Goal: Information Seeking & Learning: Learn about a topic

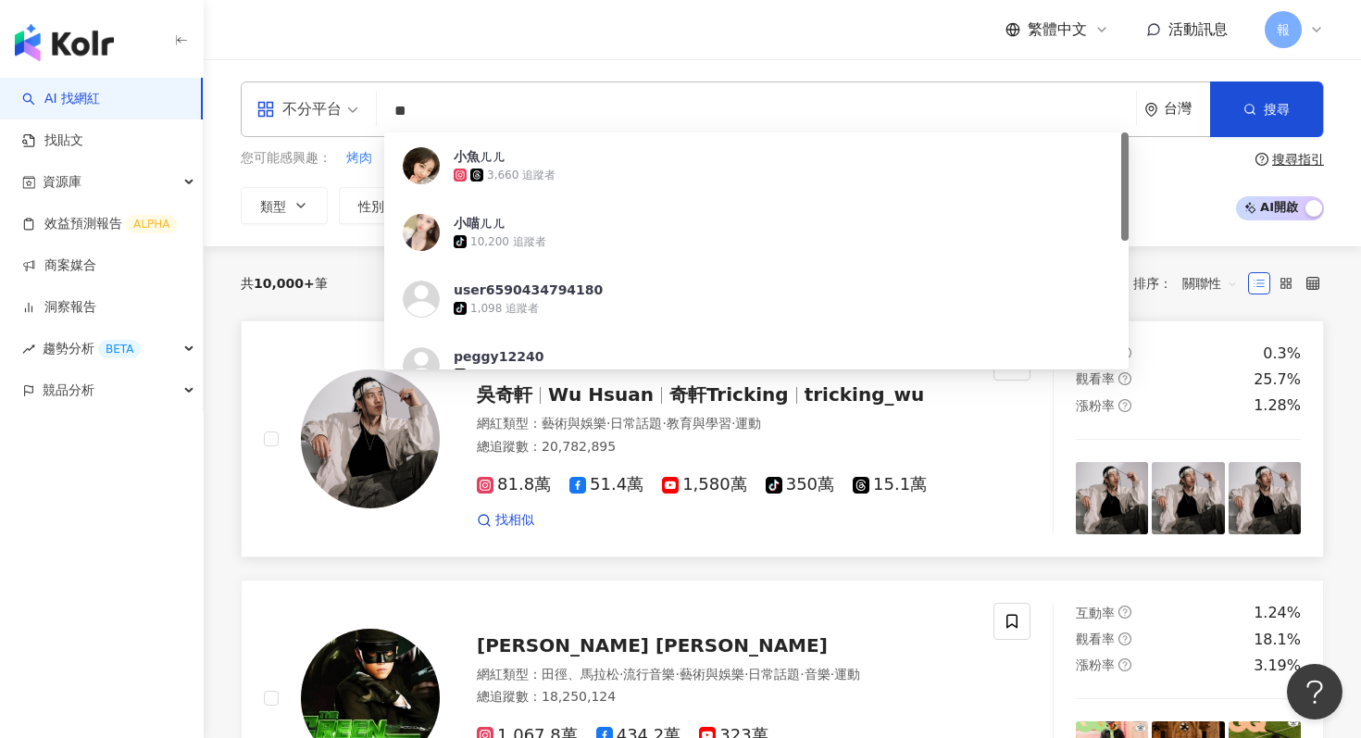
type input "*"
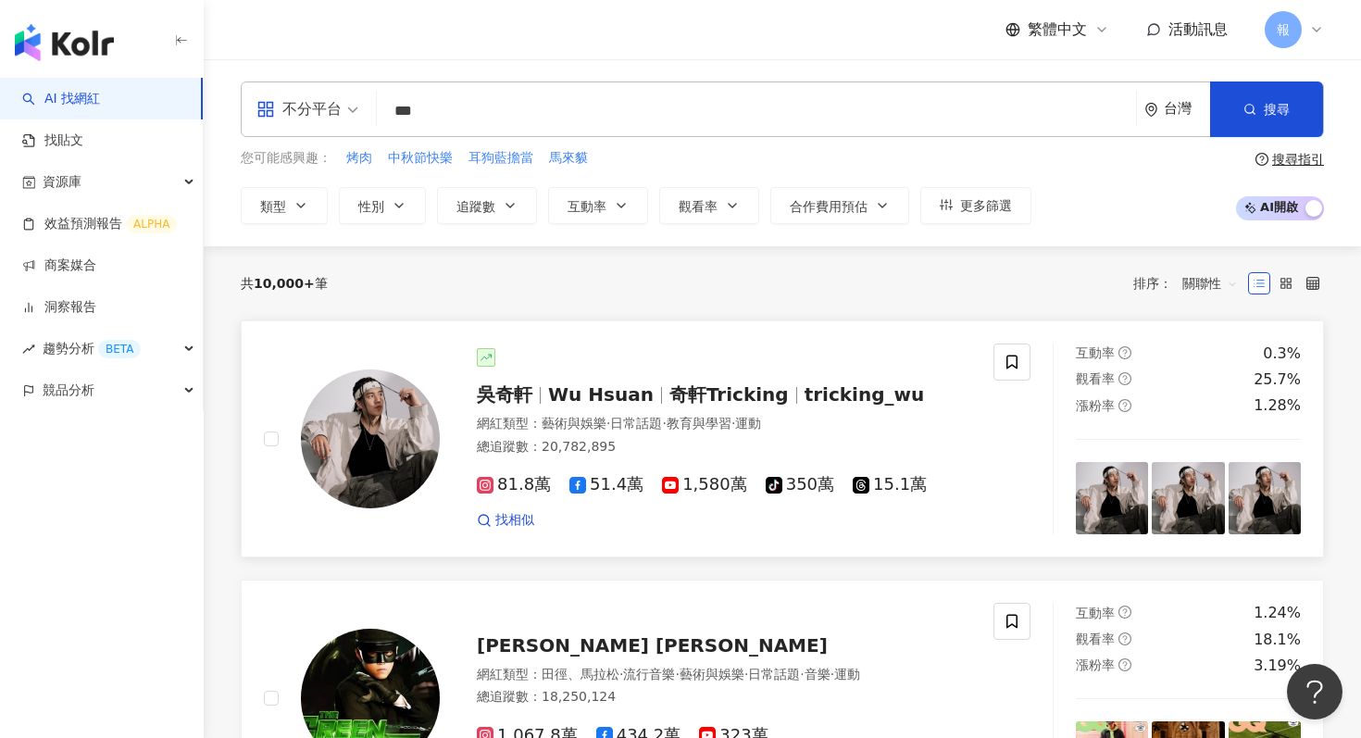
type input "***"
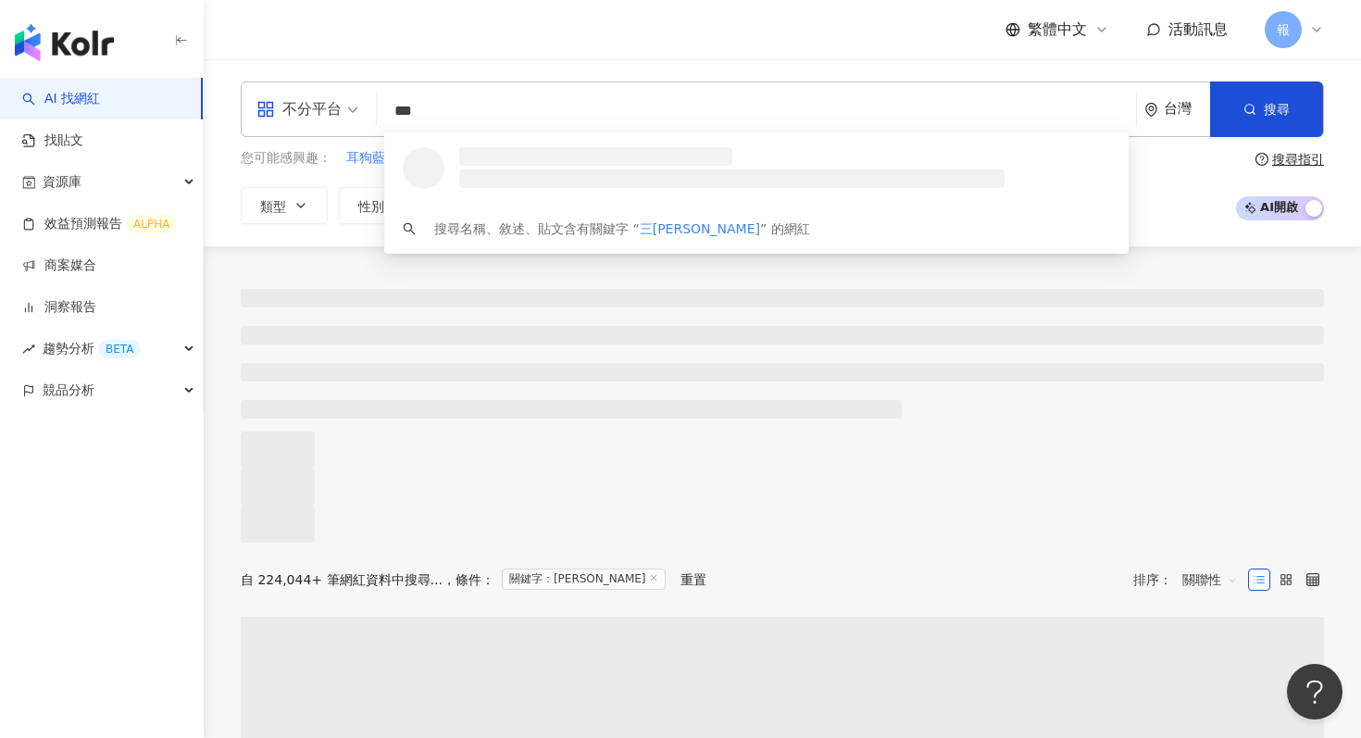
click at [330, 96] on div "不分平台" at bounding box center [298, 109] width 85 height 30
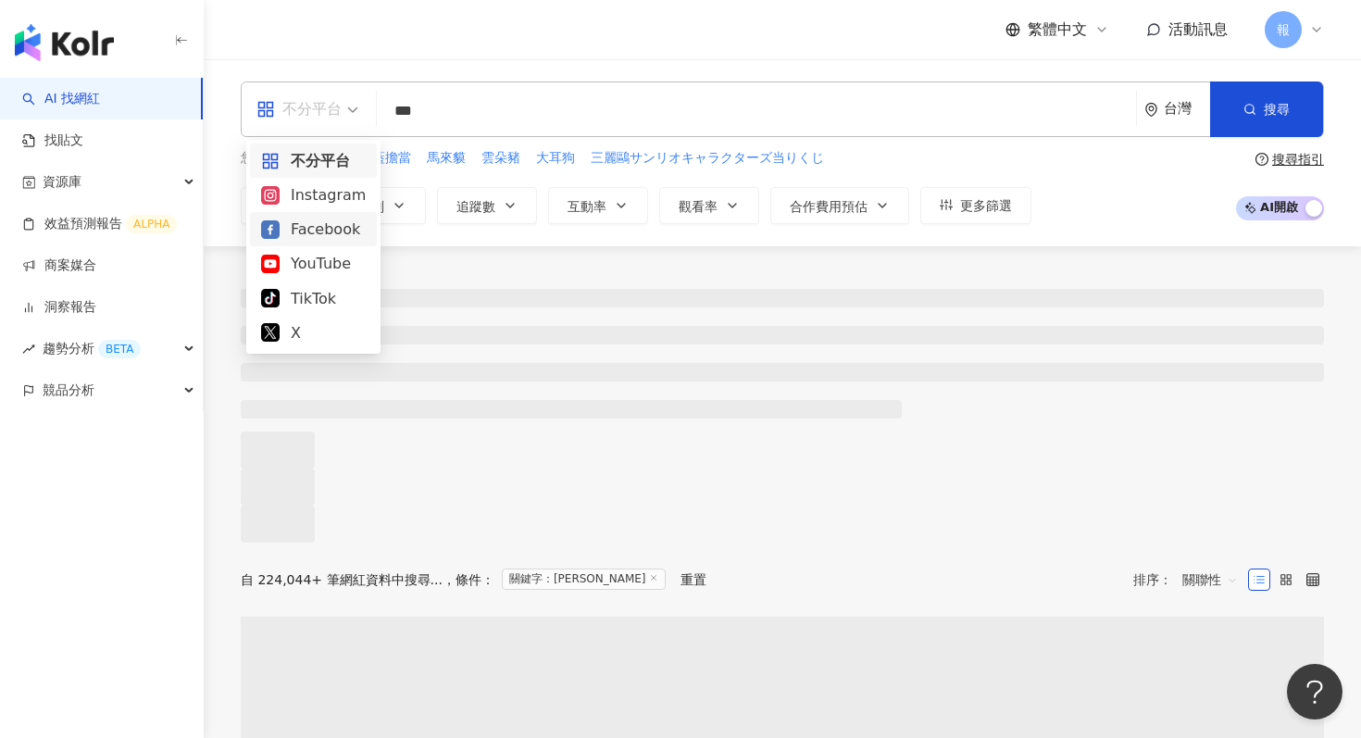
click at [341, 202] on div "Instagram" at bounding box center [313, 194] width 105 height 23
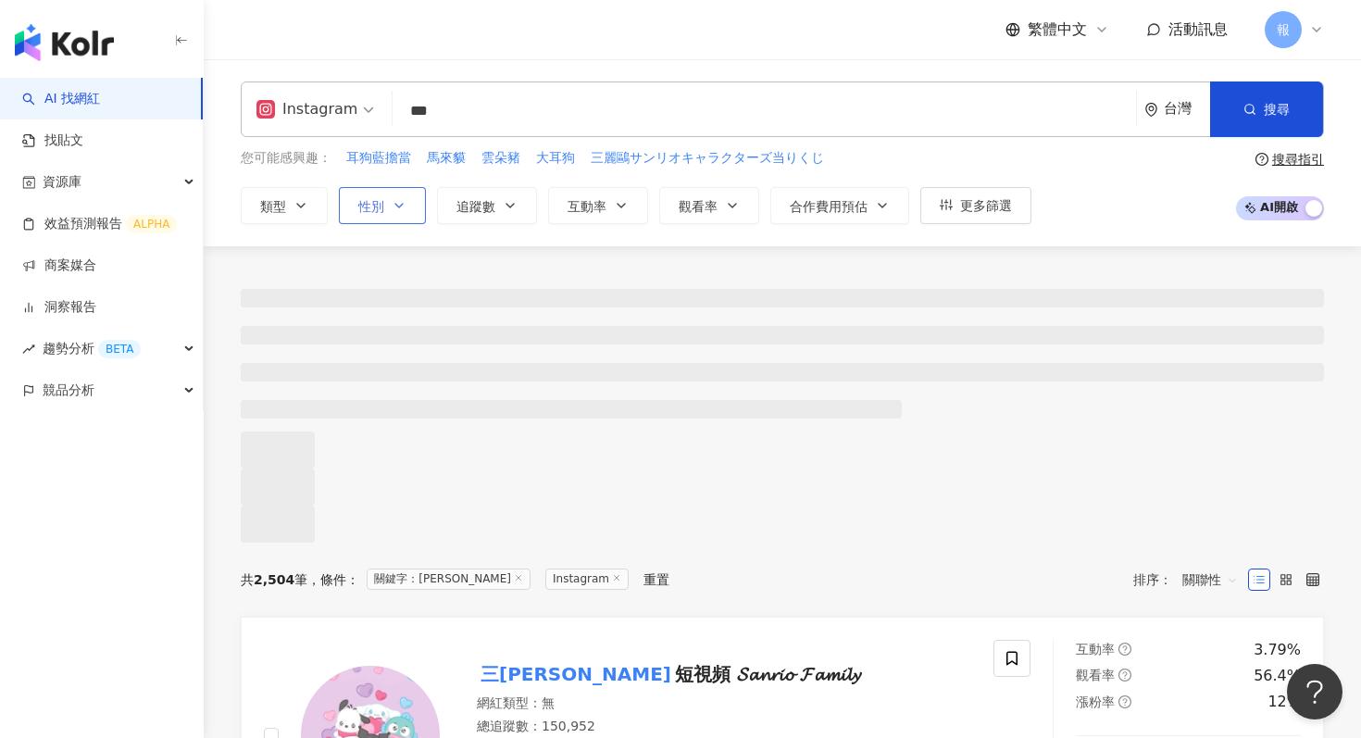
click at [392, 213] on button "性別" at bounding box center [382, 205] width 87 height 37
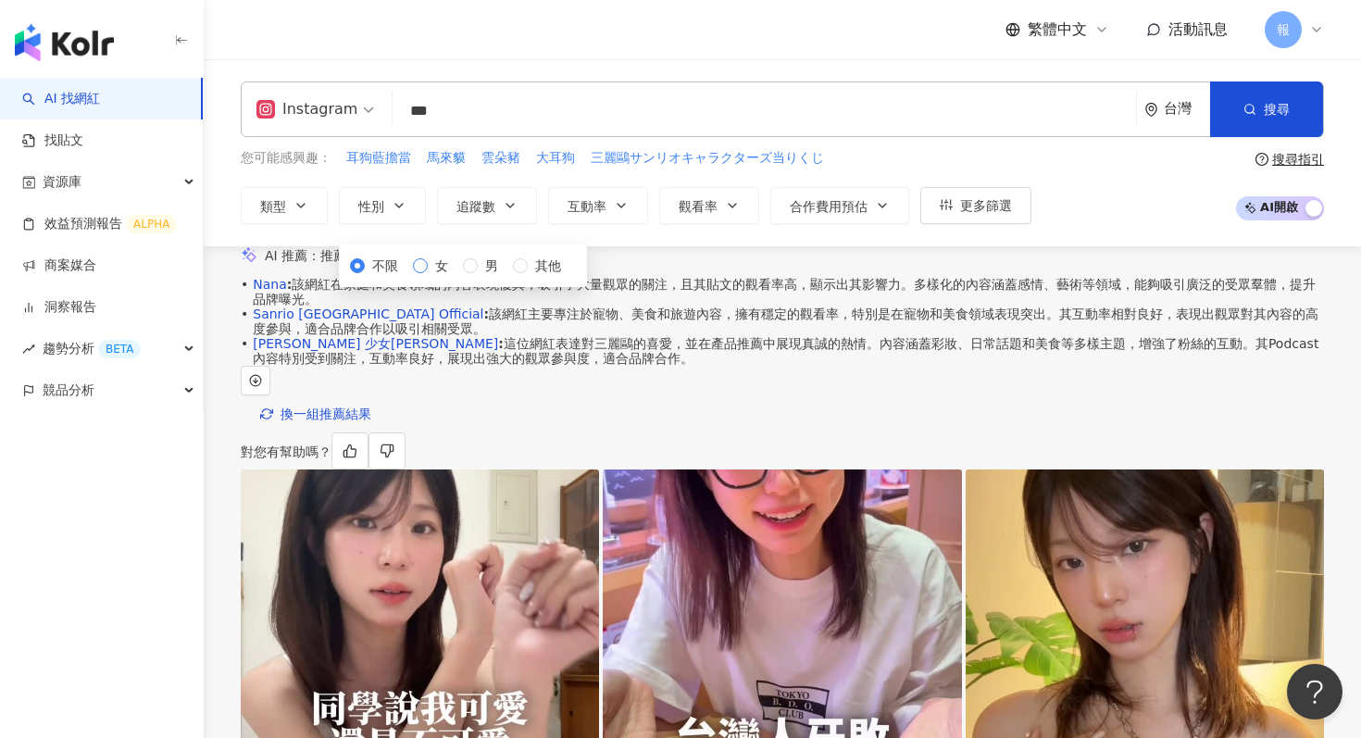
click at [428, 276] on span "女" at bounding box center [442, 265] width 28 height 20
click at [643, 266] on div "AI 推薦 ： 推薦三麗鷗的網紅" at bounding box center [782, 255] width 1083 height 19
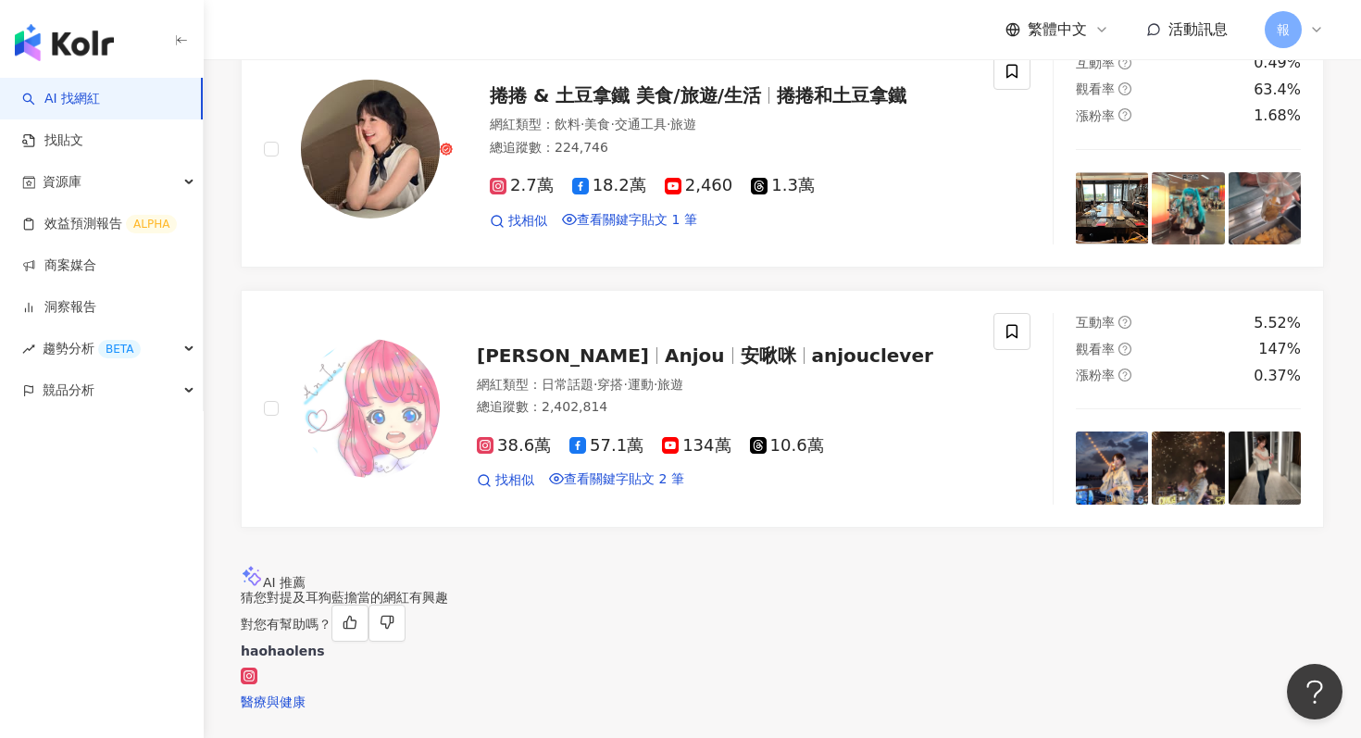
scroll to position [3080, 0]
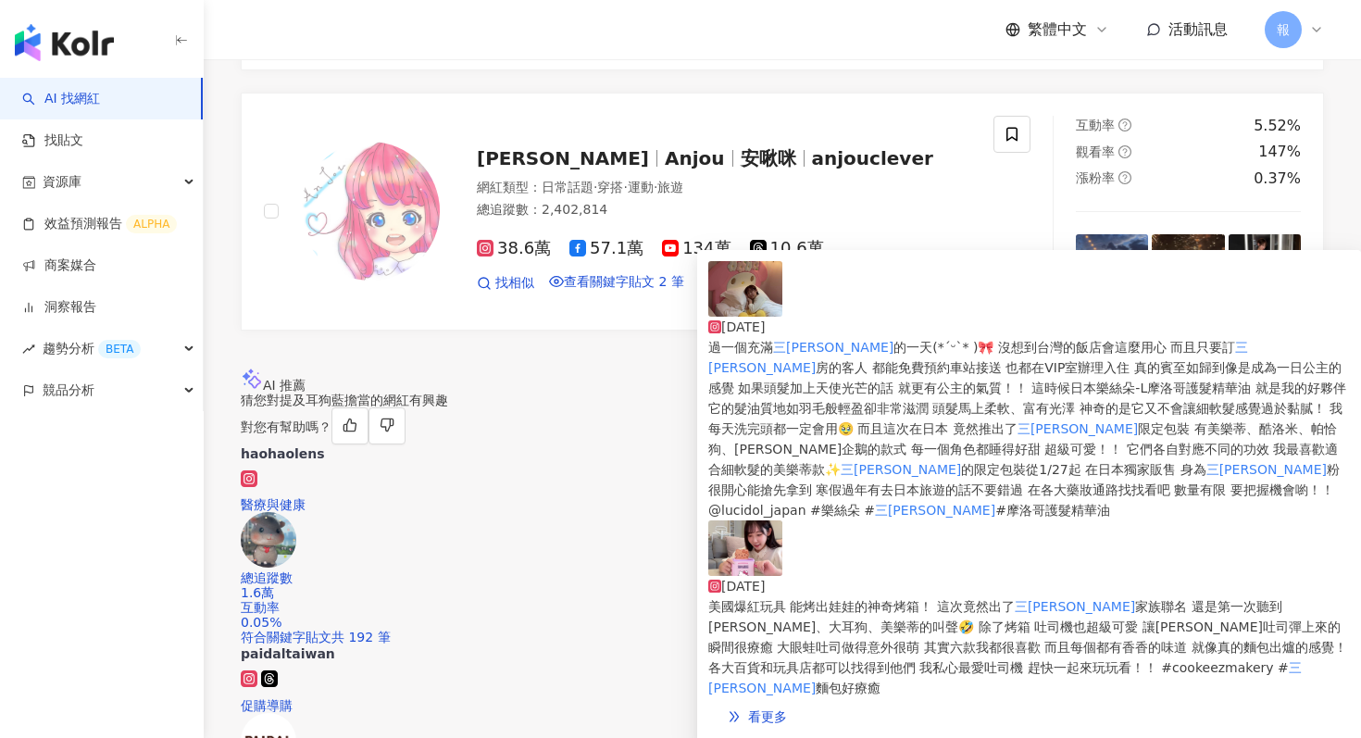
click at [738, 520] on img at bounding box center [745, 548] width 74 height 56
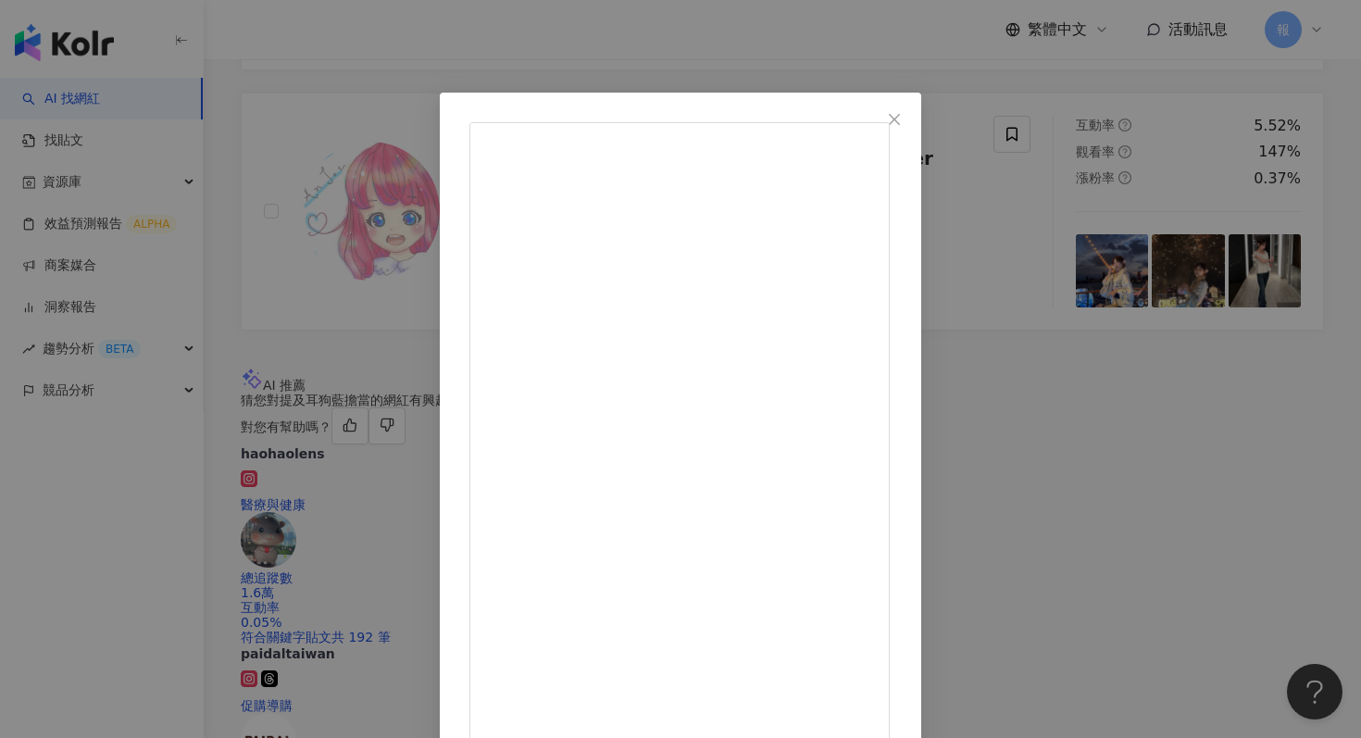
scroll to position [93, 0]
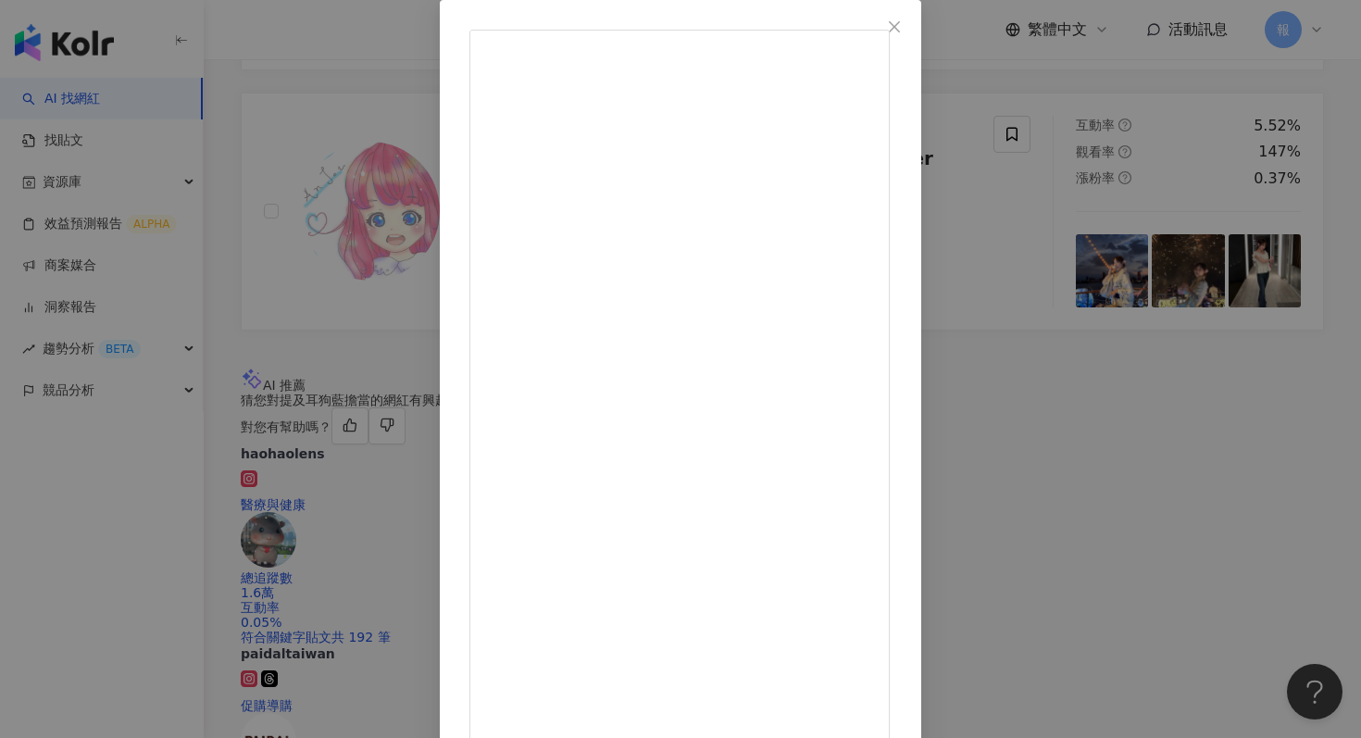
click at [1149, 220] on div "安啾 [DATE] 美國爆紅玩具 能烤出娃娃的神奇烤箱！ 這次竟然出了三麗鷗家族聯名 還是第一次聽到[PERSON_NAME]、大耳狗、美樂蒂的叫聲🤣 除了烤…" at bounding box center [680, 369] width 1361 height 738
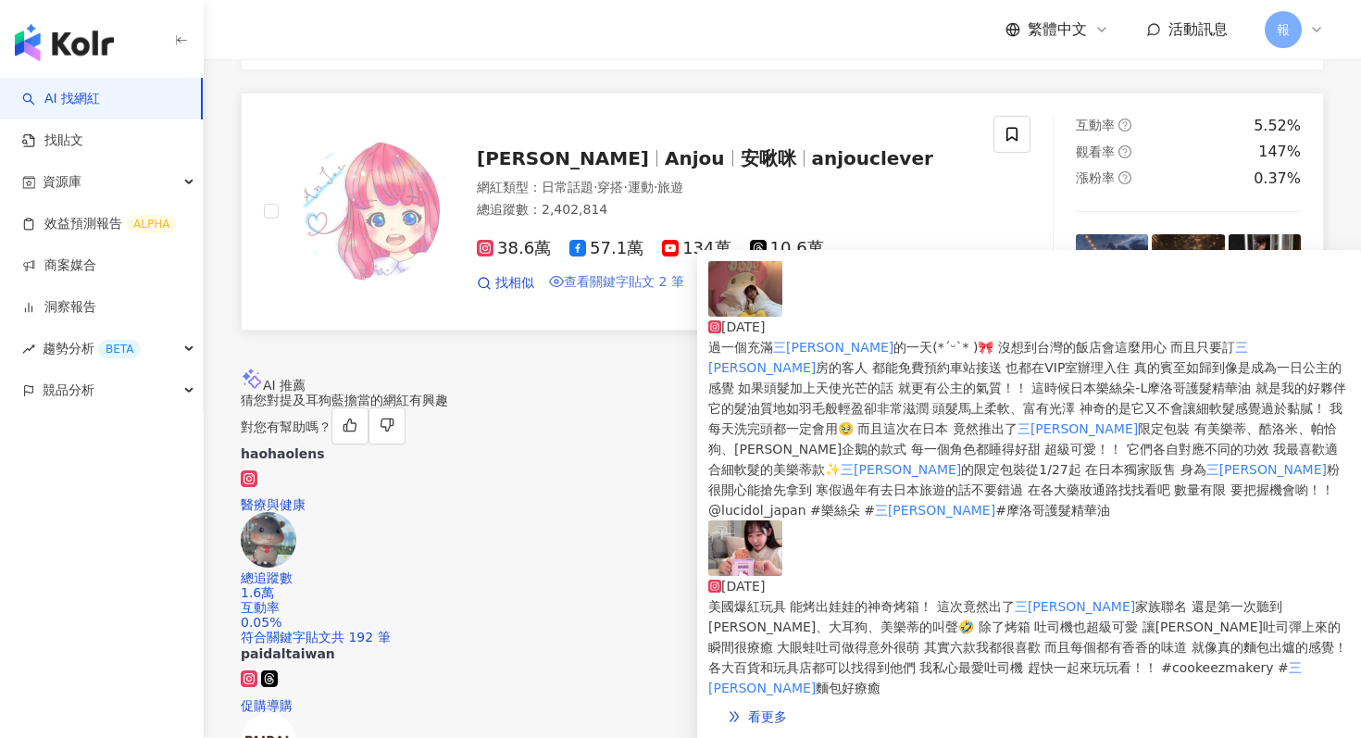
click at [628, 289] on span "查看關鍵字貼文 2 筆" at bounding box center [624, 281] width 120 height 15
click at [738, 306] on img at bounding box center [745, 289] width 74 height 56
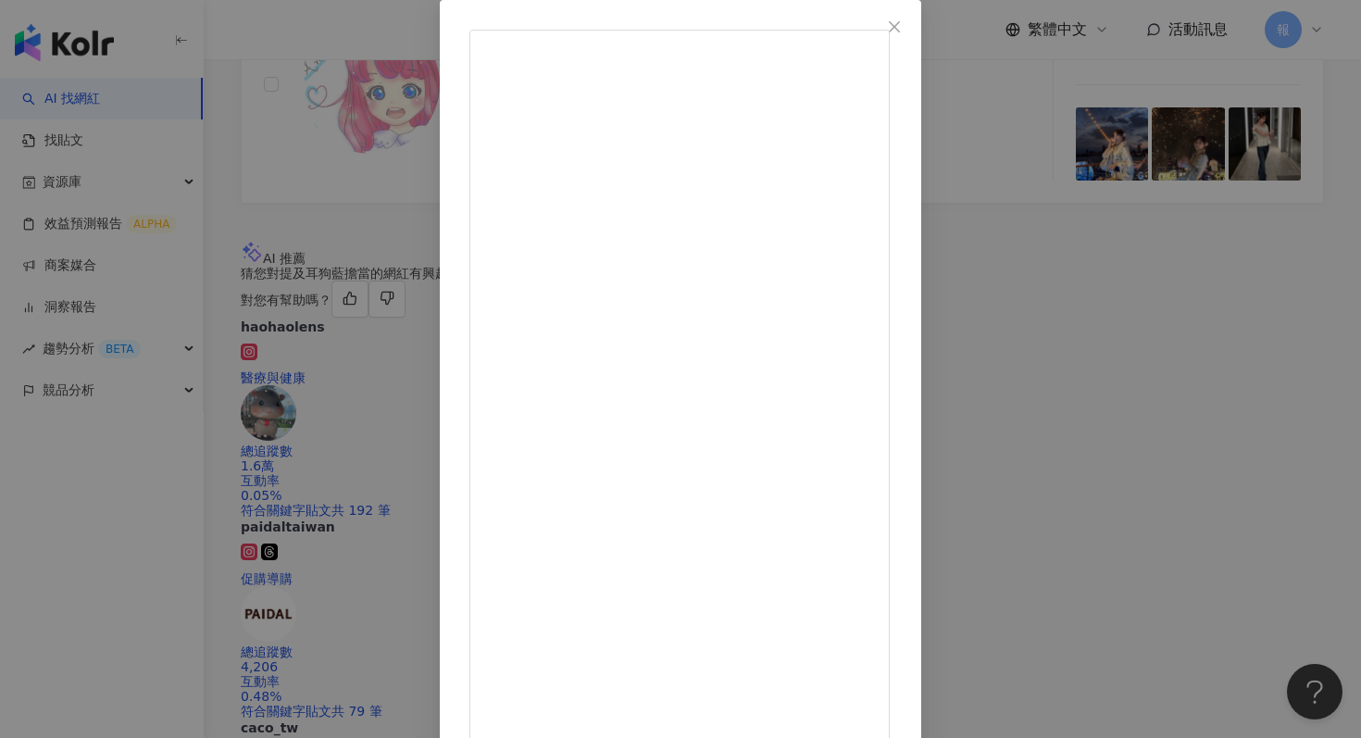
click at [1110, 433] on div "安啾 [DATE] 3萬 89 53.8萬 查看原始貼文" at bounding box center [680, 369] width 1361 height 738
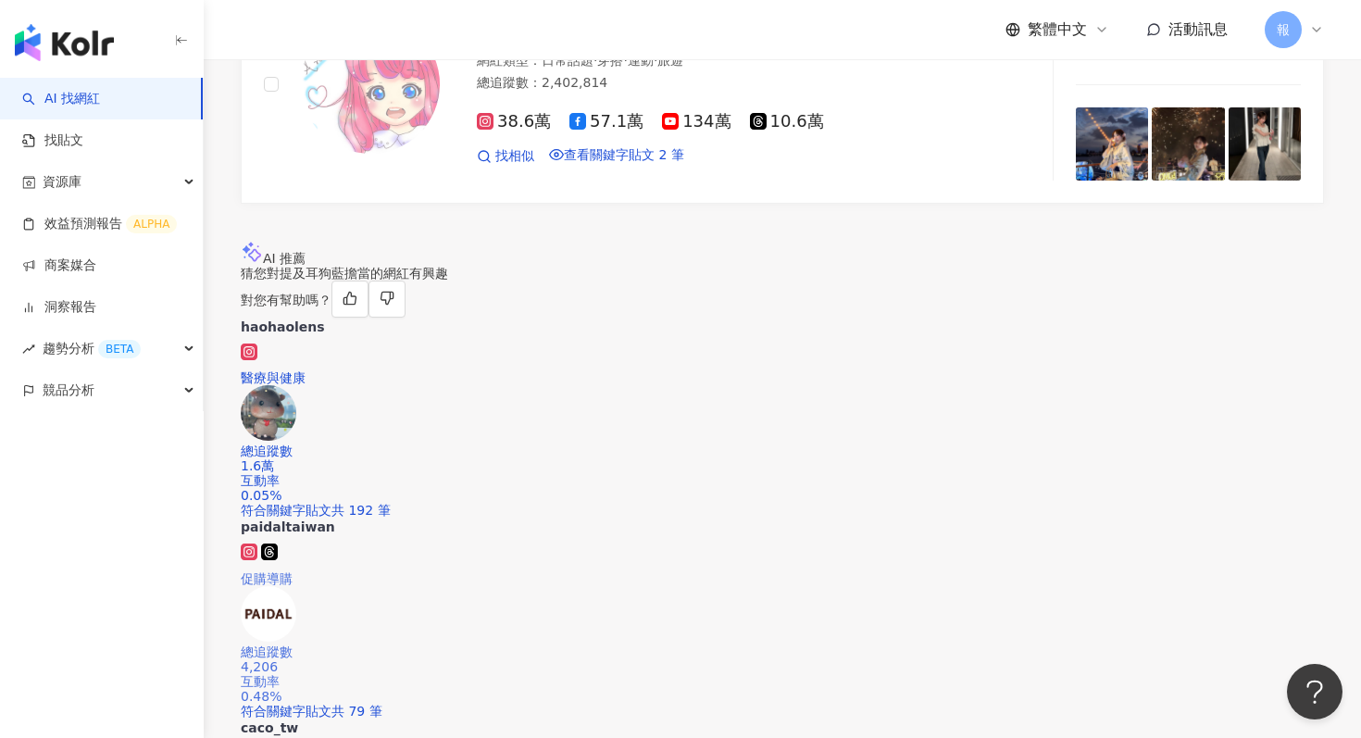
scroll to position [3399, 0]
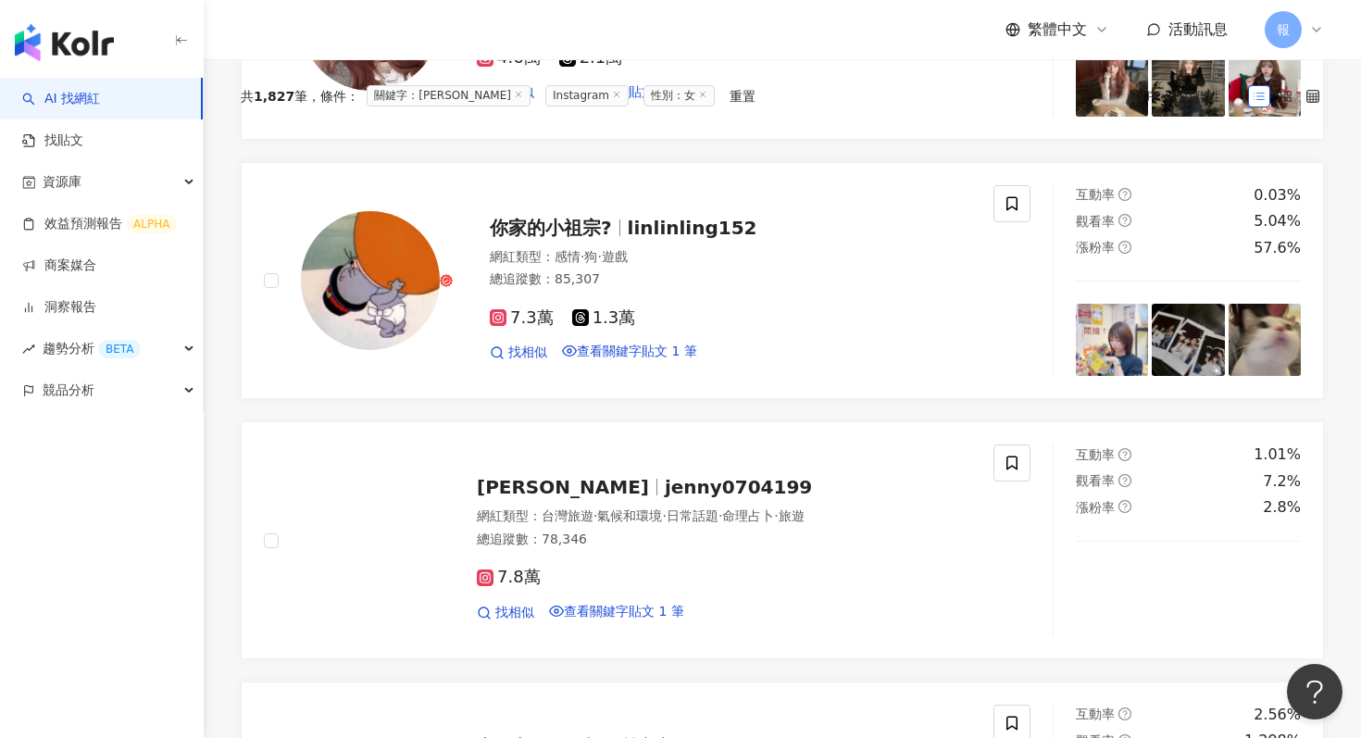
scroll to position [0, 0]
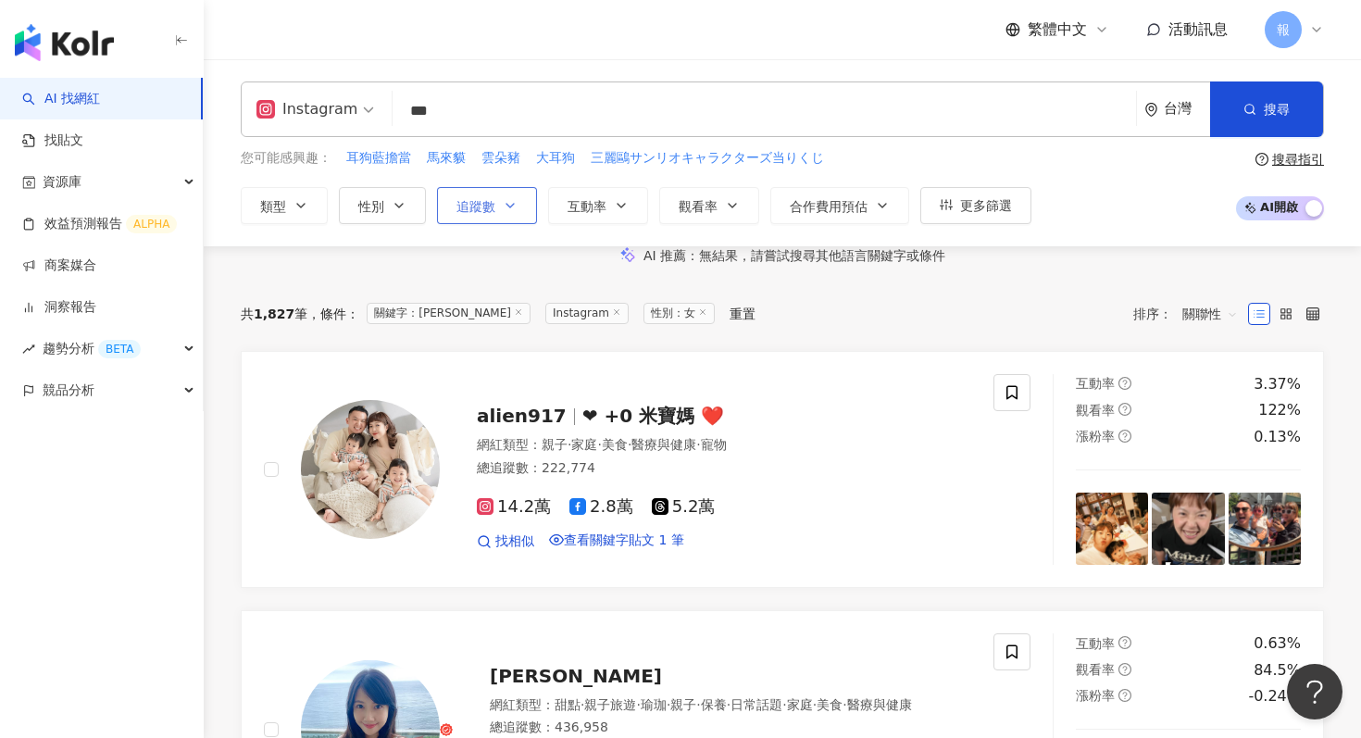
click at [488, 215] on button "追蹤數" at bounding box center [487, 205] width 100 height 37
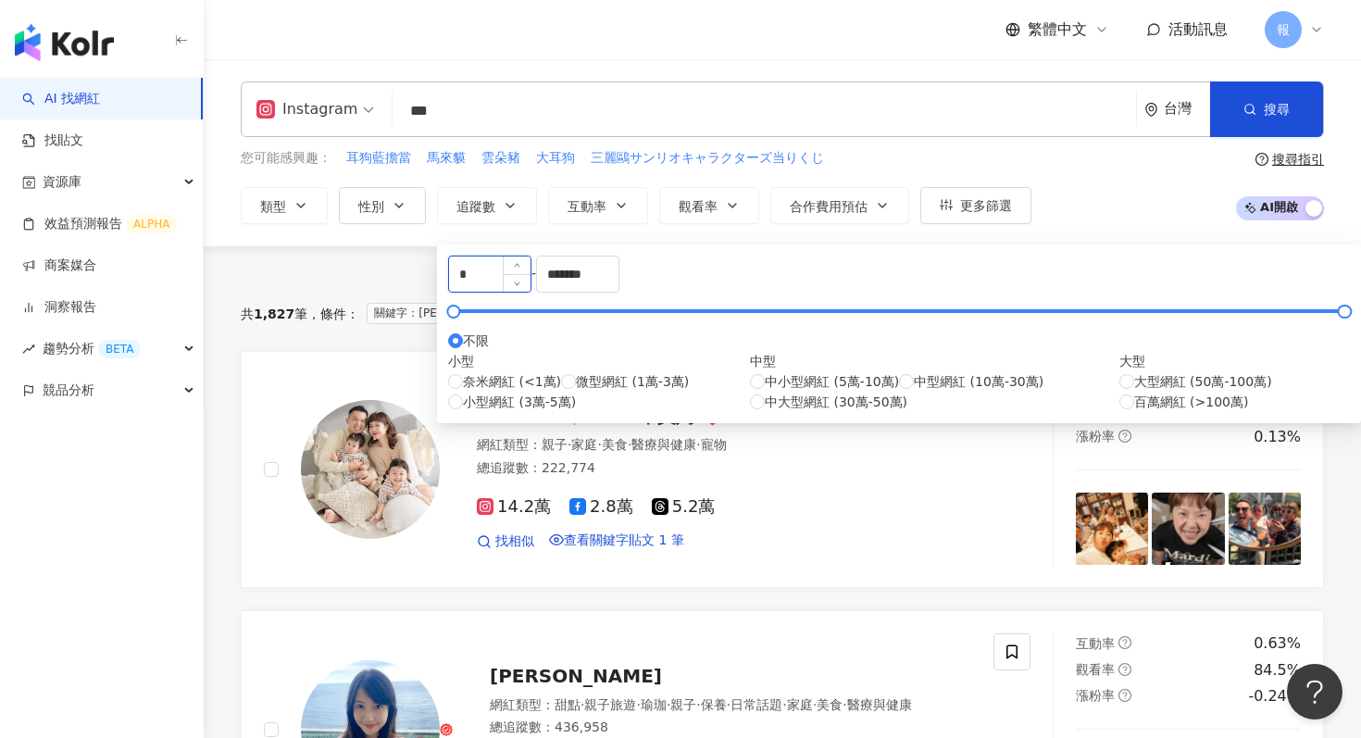
click at [517, 286] on input "*" at bounding box center [489, 273] width 81 height 35
type input "*"
type input "******"
click at [371, 266] on div "AI 推薦 ： 無結果，請嘗試搜尋其他語言關鍵字或條件" at bounding box center [782, 255] width 1083 height 19
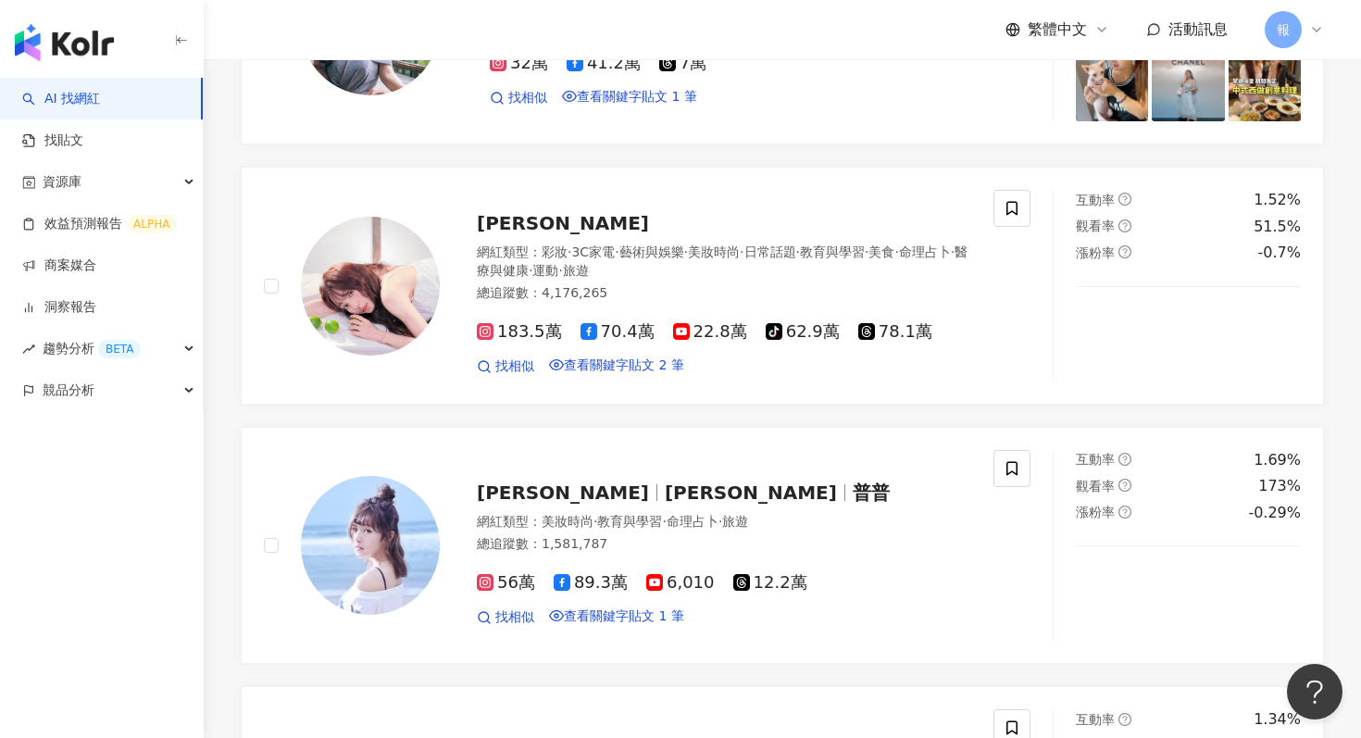
scroll to position [2384, 0]
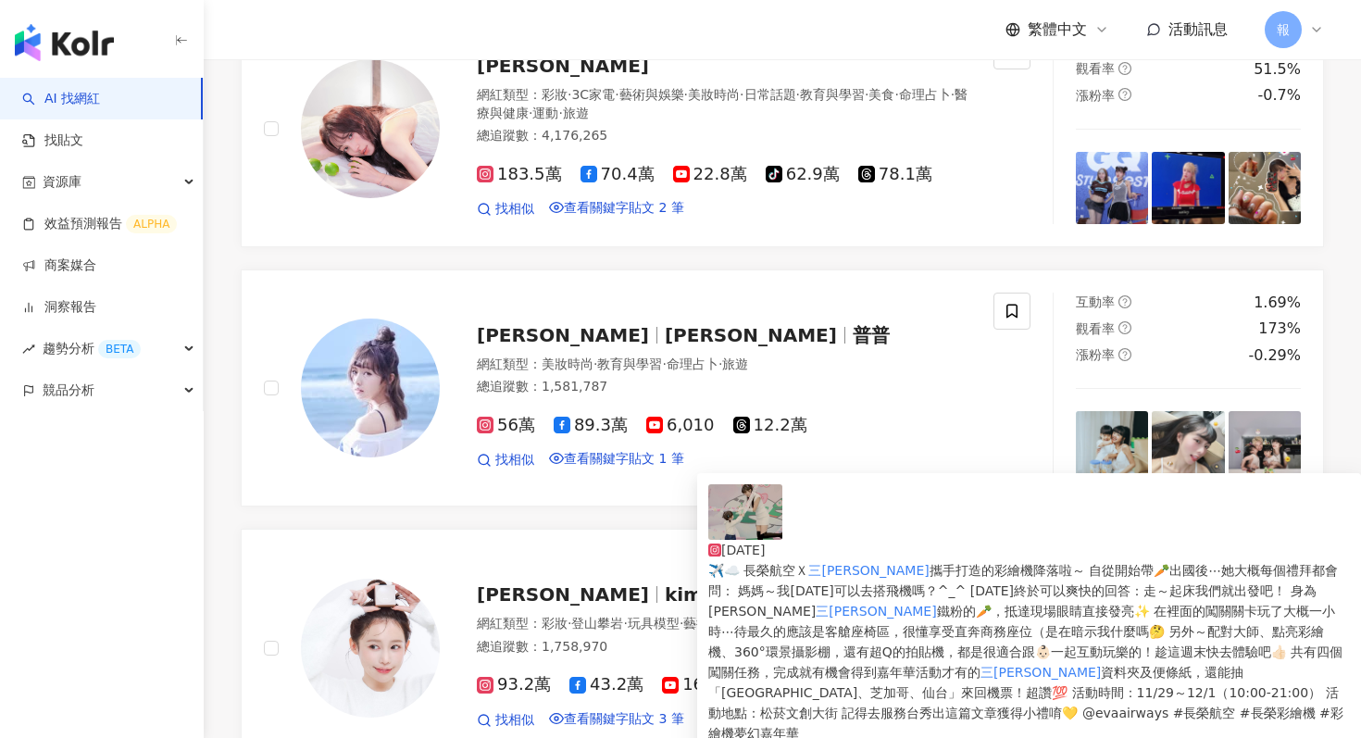
click at [747, 539] on img at bounding box center [745, 512] width 74 height 56
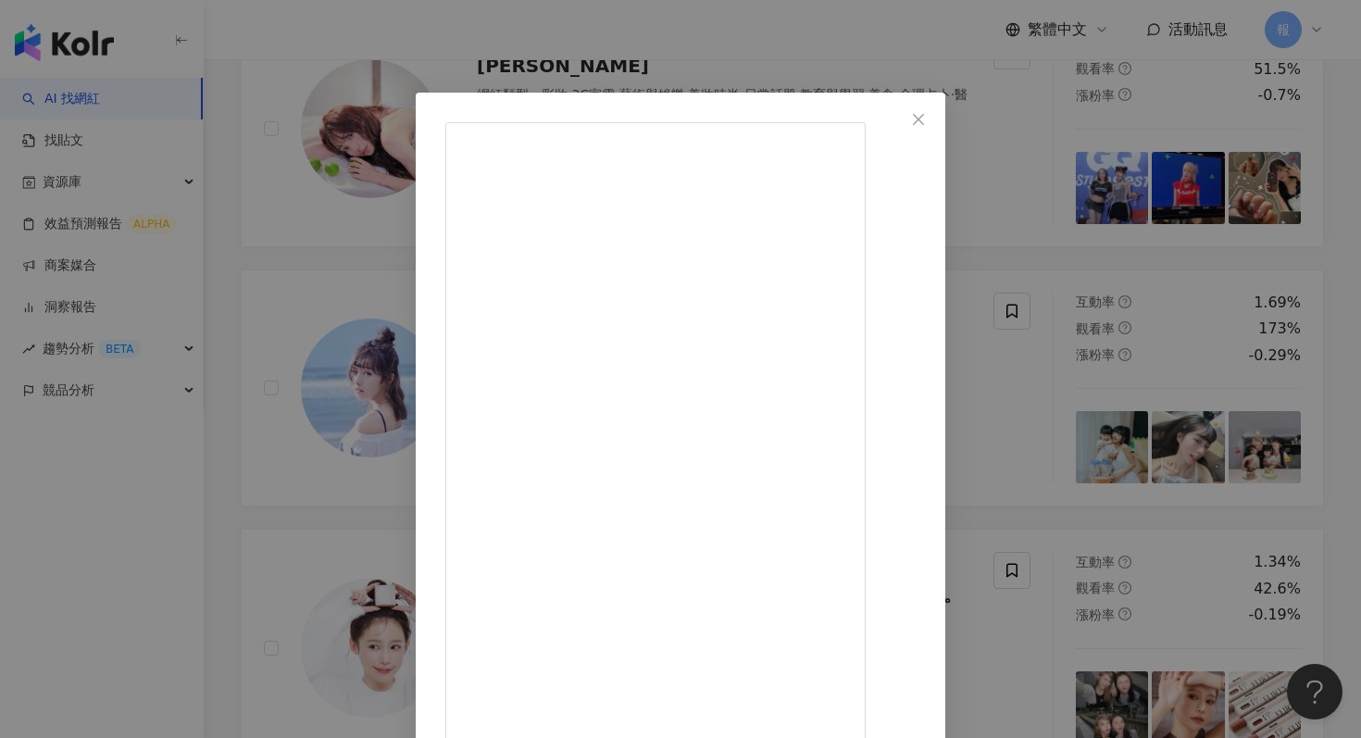
scroll to position [93, 0]
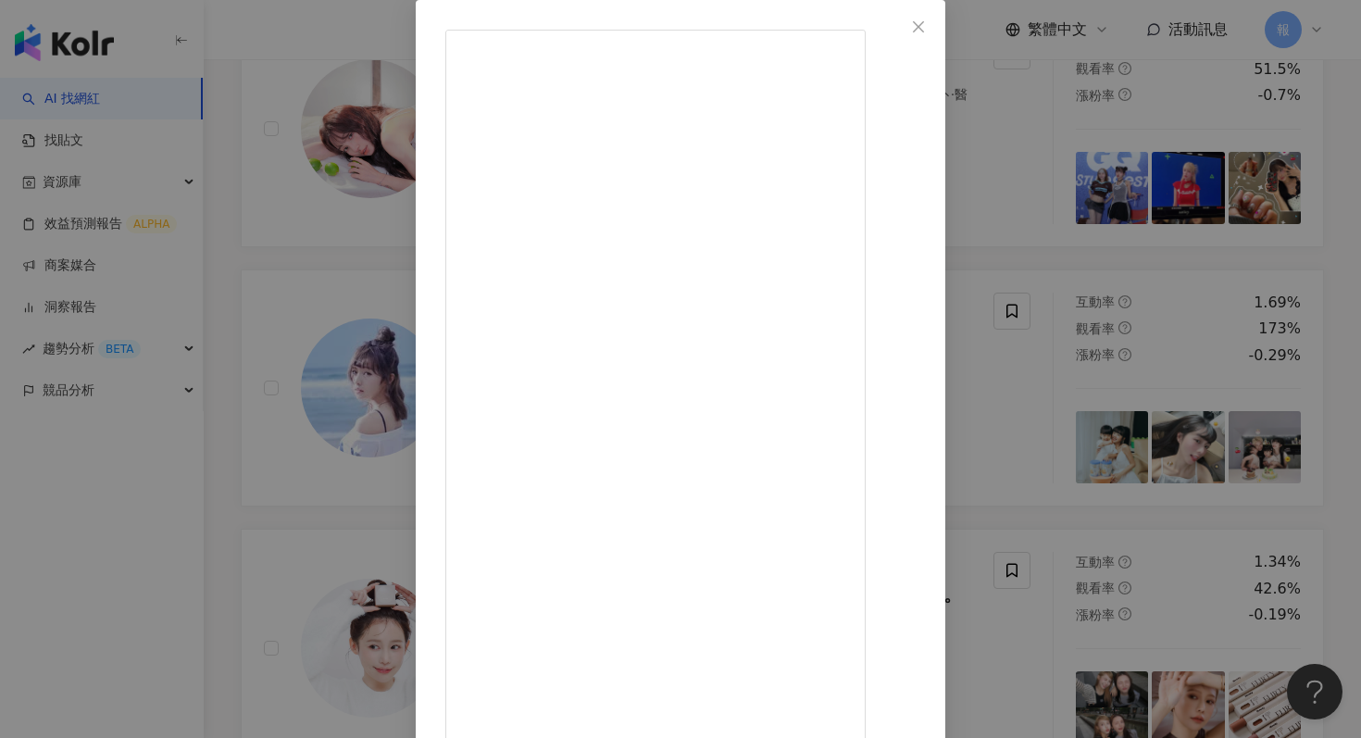
click at [1134, 278] on div "[PERSON_NAME] [DATE] 1,800 21 8.5萬 查看原始貼文" at bounding box center [680, 369] width 1361 height 738
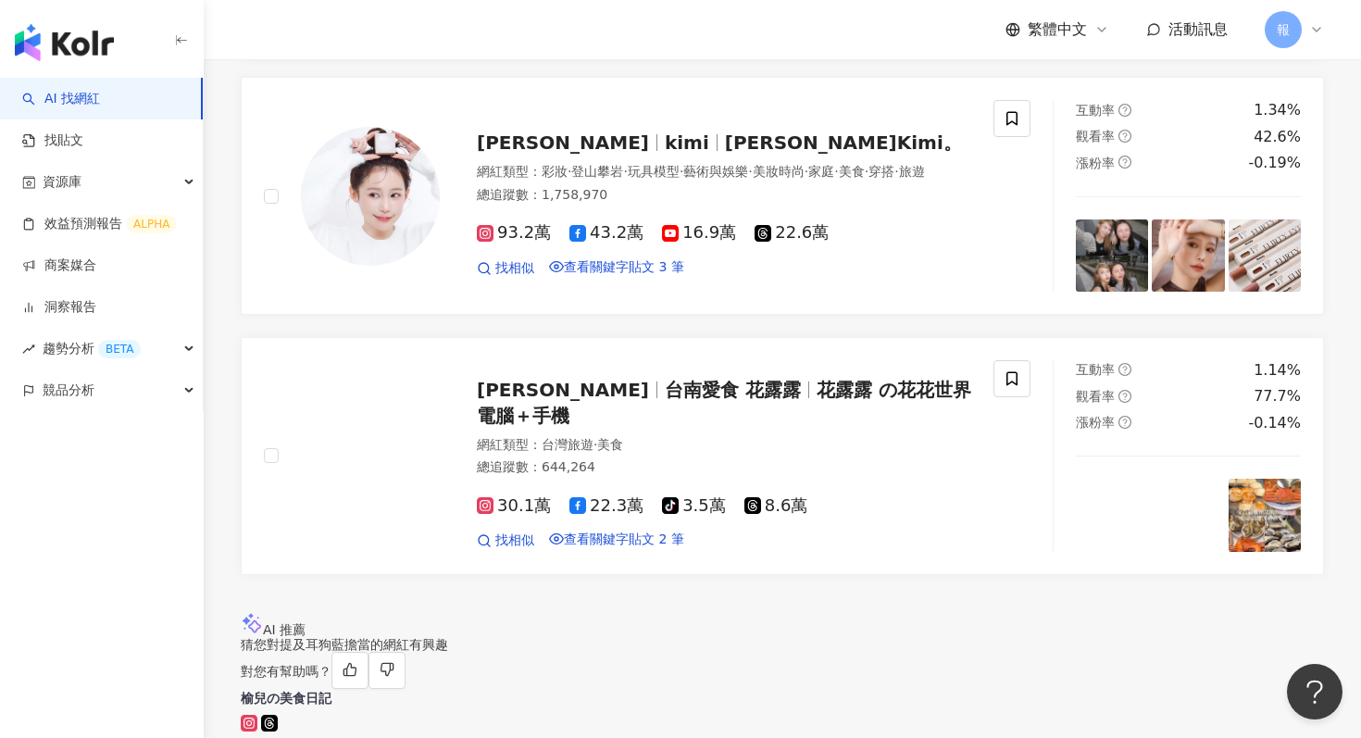
scroll to position [2838, 0]
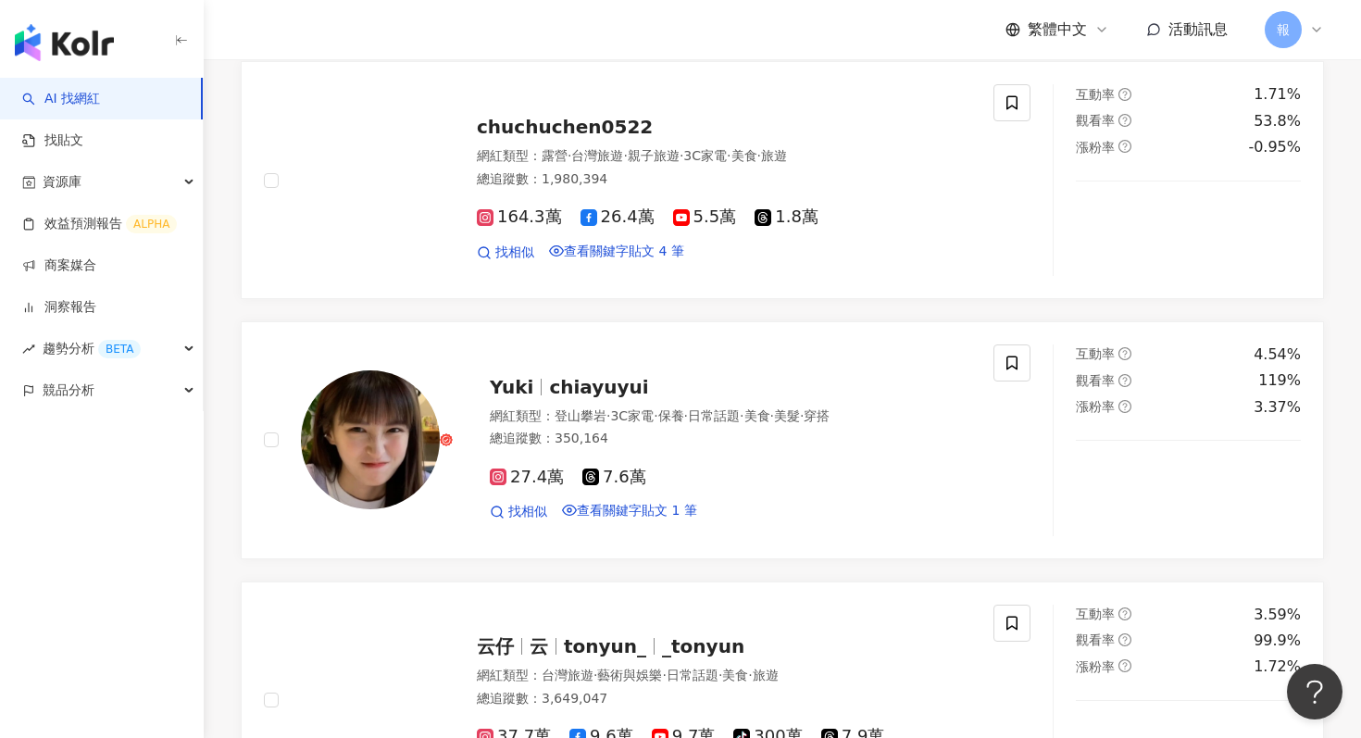
scroll to position [1638, 0]
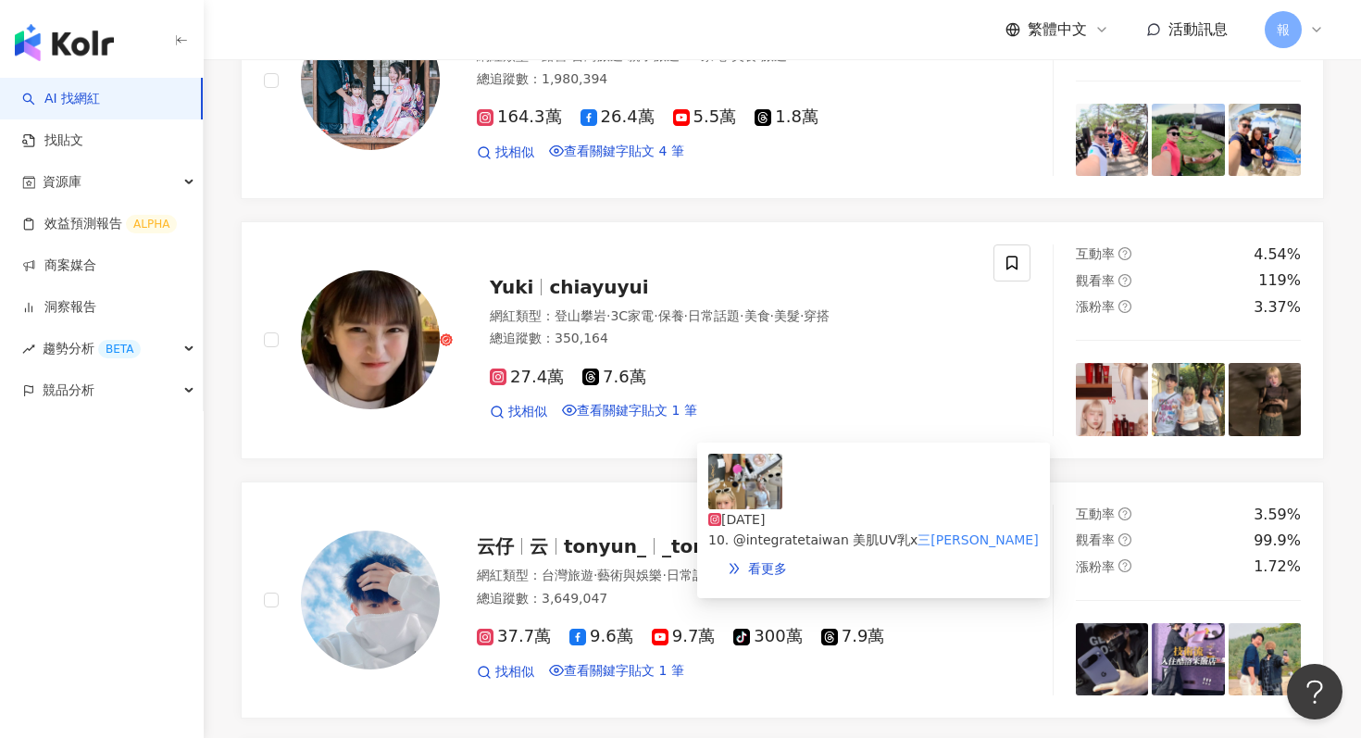
click at [717, 502] on img at bounding box center [745, 482] width 74 height 56
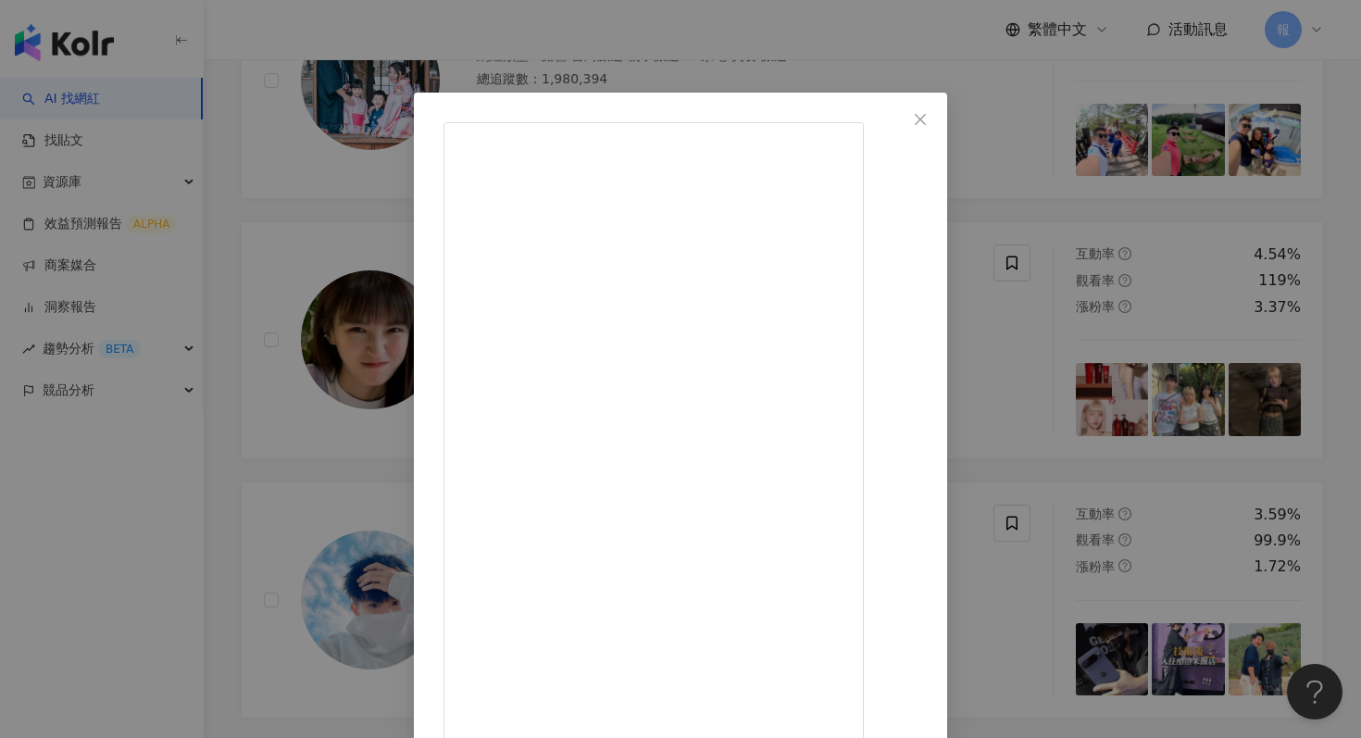
click at [1183, 432] on div "[PERSON_NAME] [DATE] 公關品開箱時間！！ 第一次拍包裹開箱（各種碎念） 大家喜歡的話以後多發 (´-ᴗ-⸝⸝ก) 1. @vivienne…" at bounding box center [680, 369] width 1361 height 738
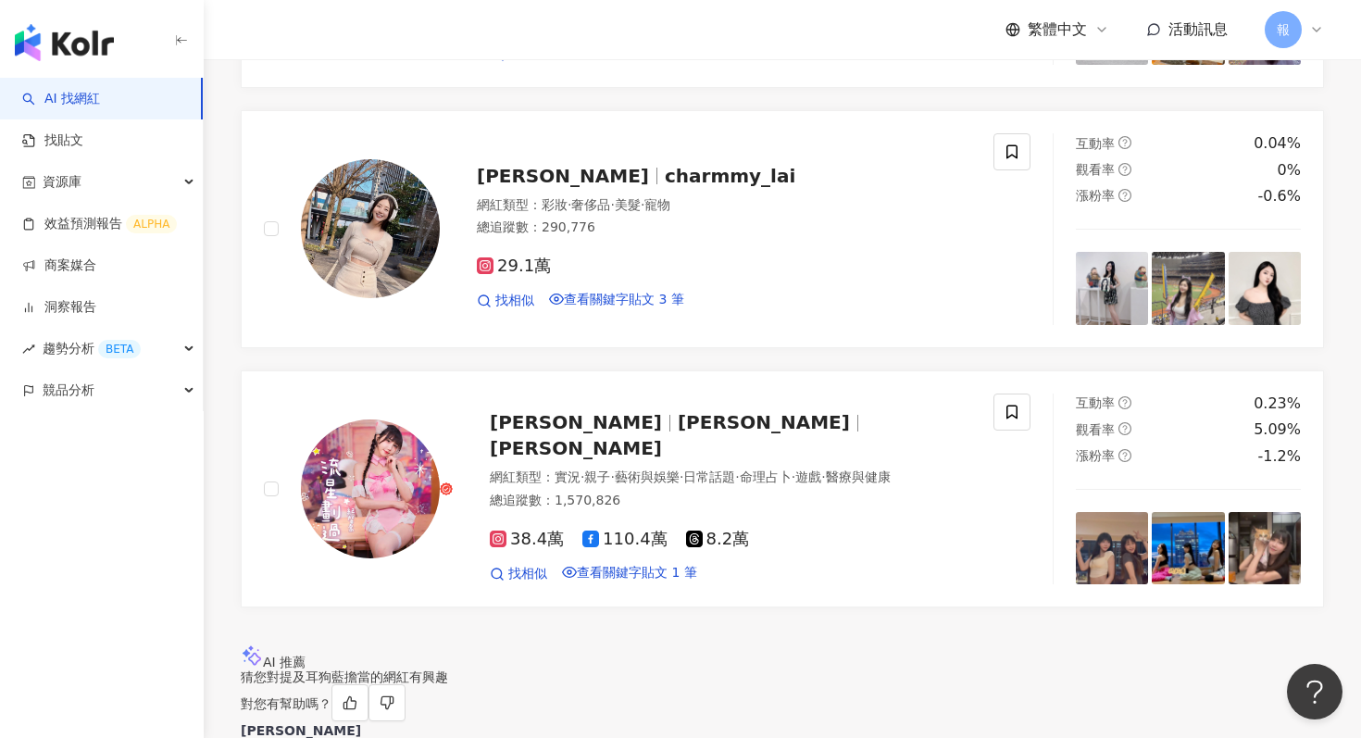
scroll to position [3269, 0]
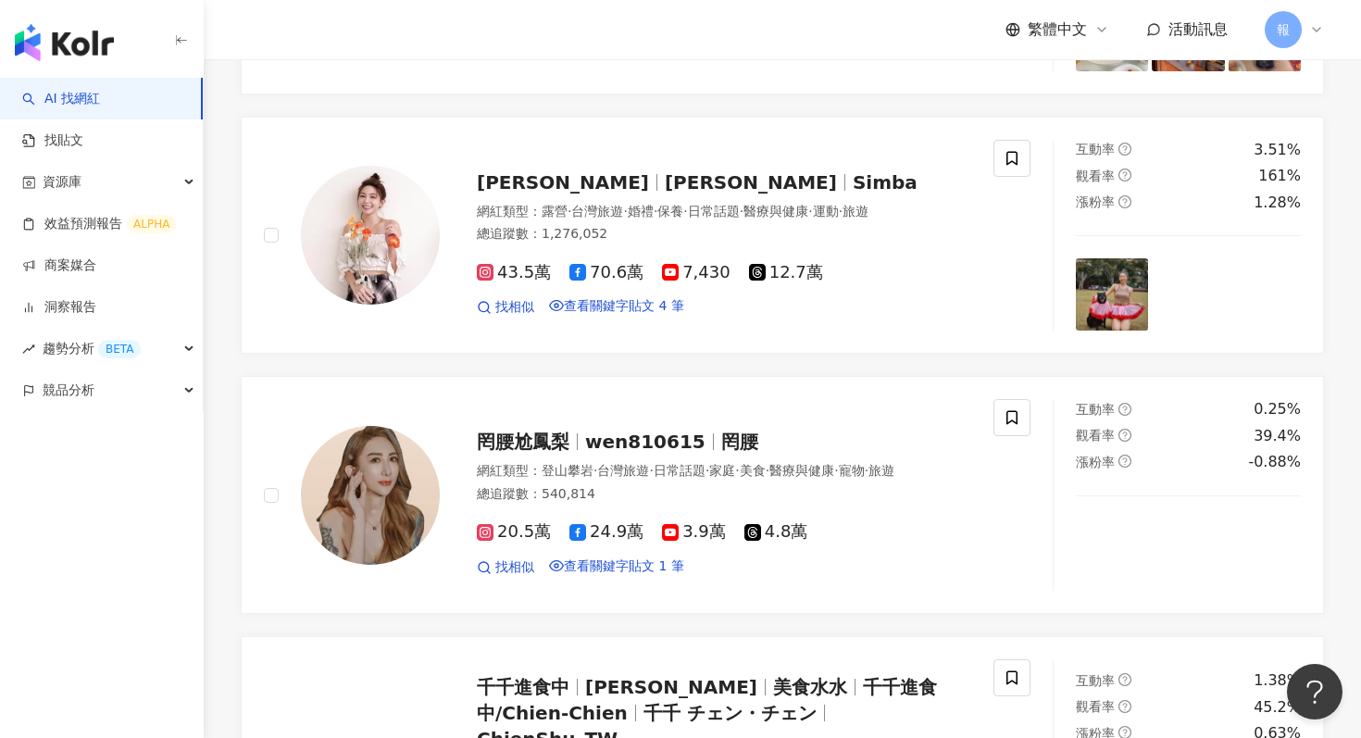
scroll to position [1308, 0]
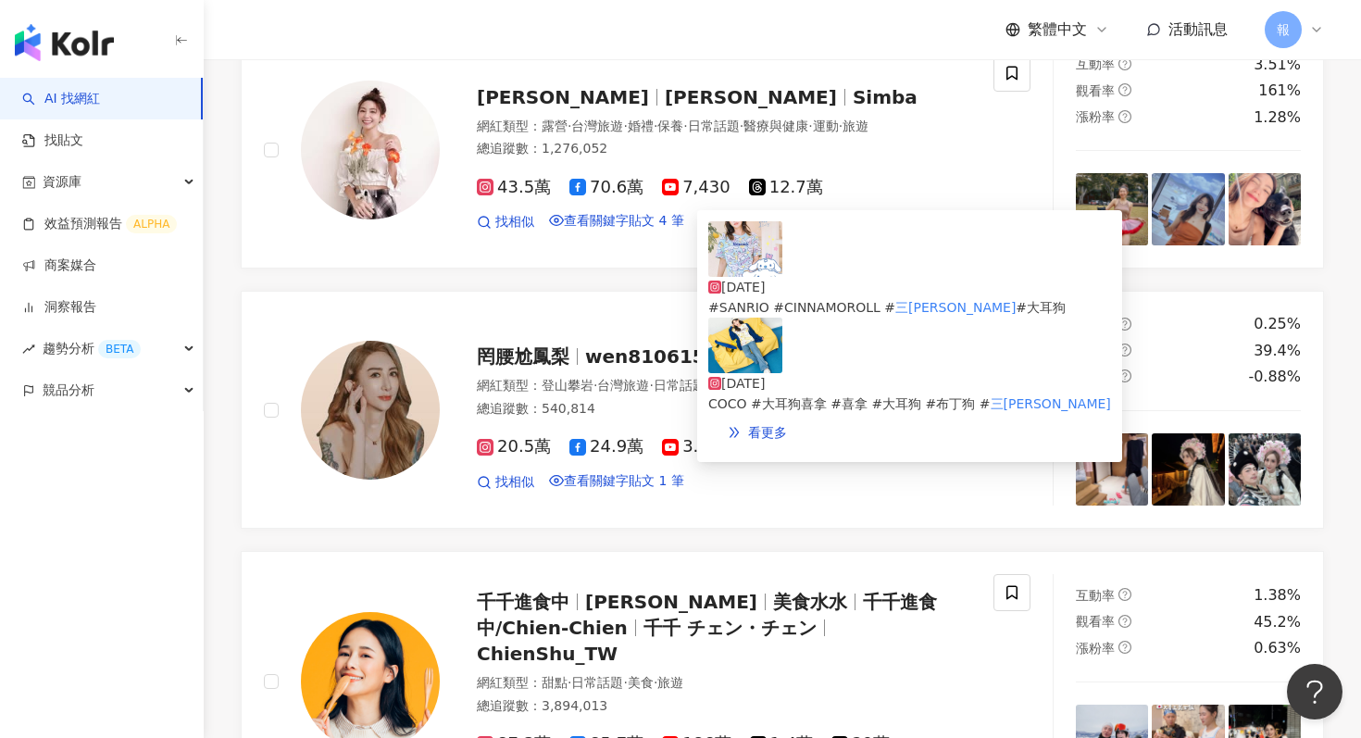
click at [728, 336] on img at bounding box center [745, 346] width 74 height 56
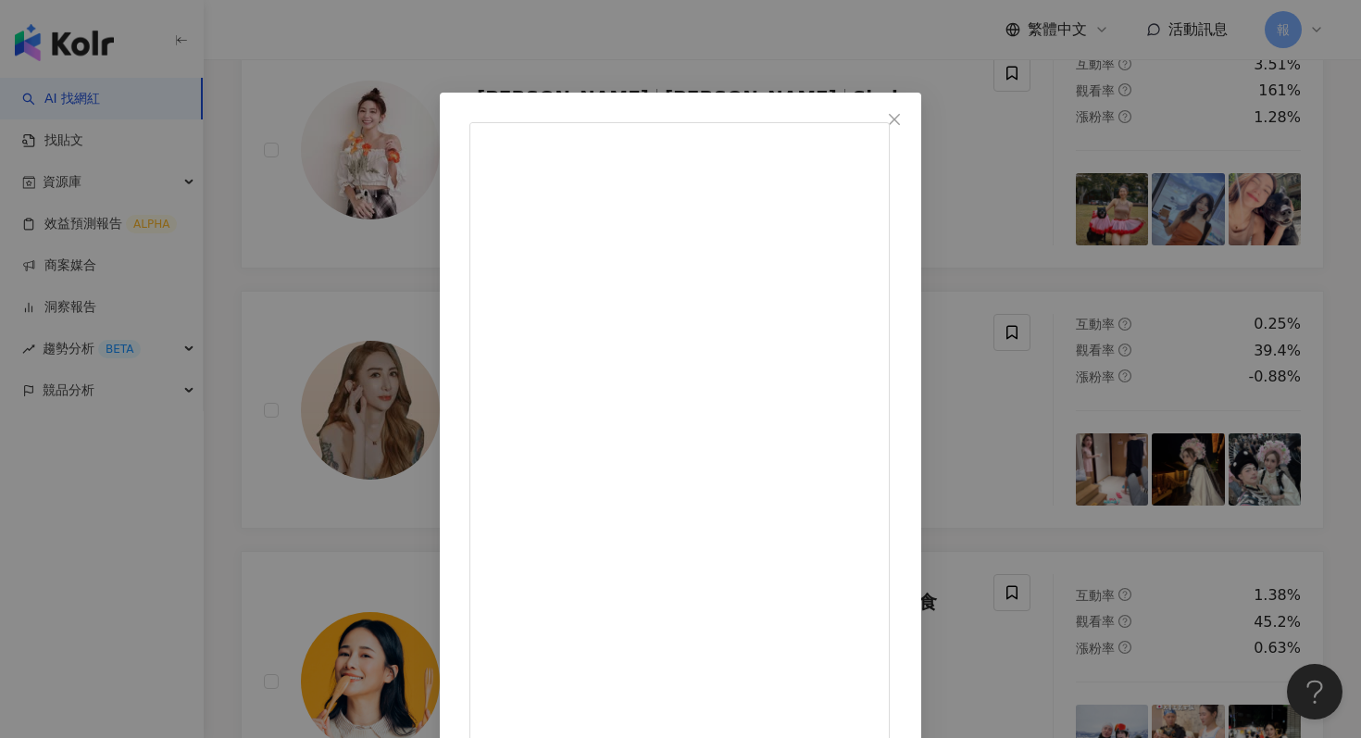
click at [725, 62] on div "[PERSON_NAME] [DATE] 我與超萌狗勾的溫暖陪伴|ૂ•ᴗ•⸝⸝)💭 . 忙碌的生活裡，有狗勾的陪伴真的太療癒了！ 出門遛遛、宅家抱抱都是最純粹…" at bounding box center [680, 369] width 1361 height 738
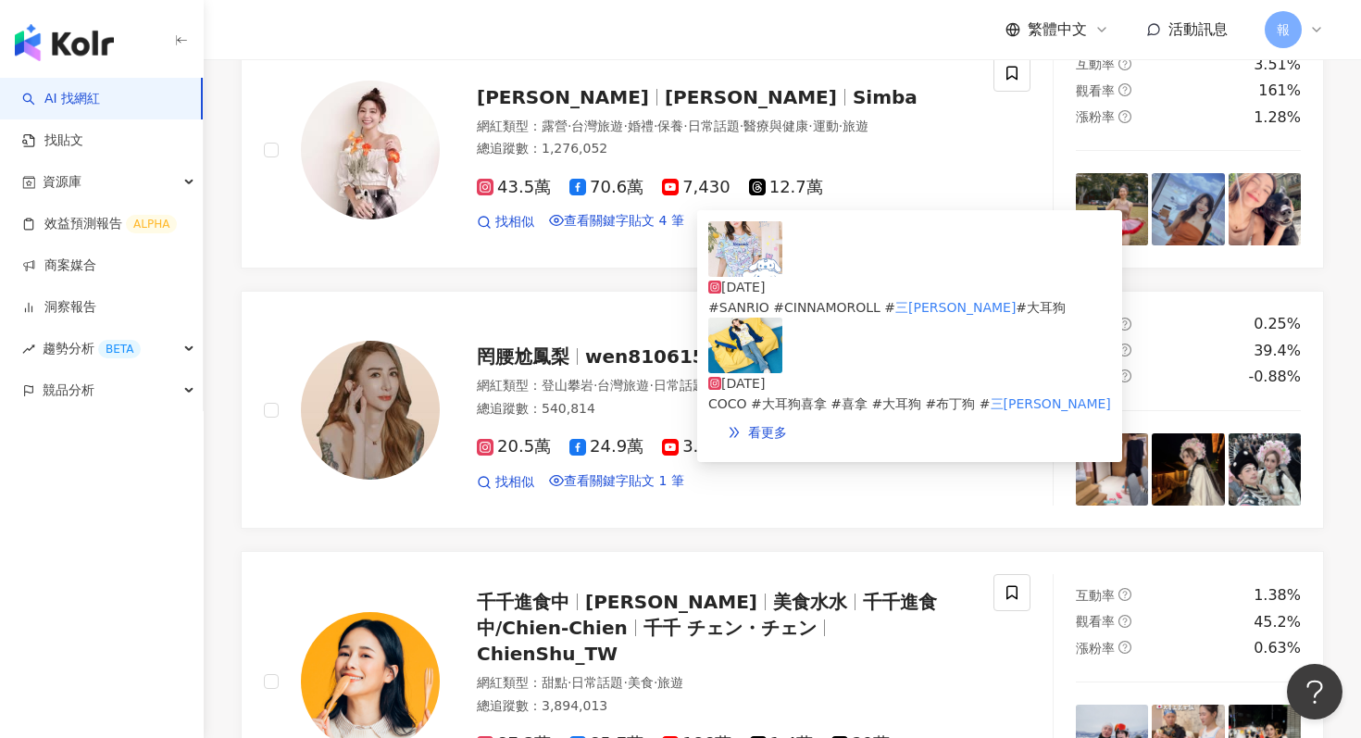
click at [741, 261] on img at bounding box center [745, 249] width 74 height 56
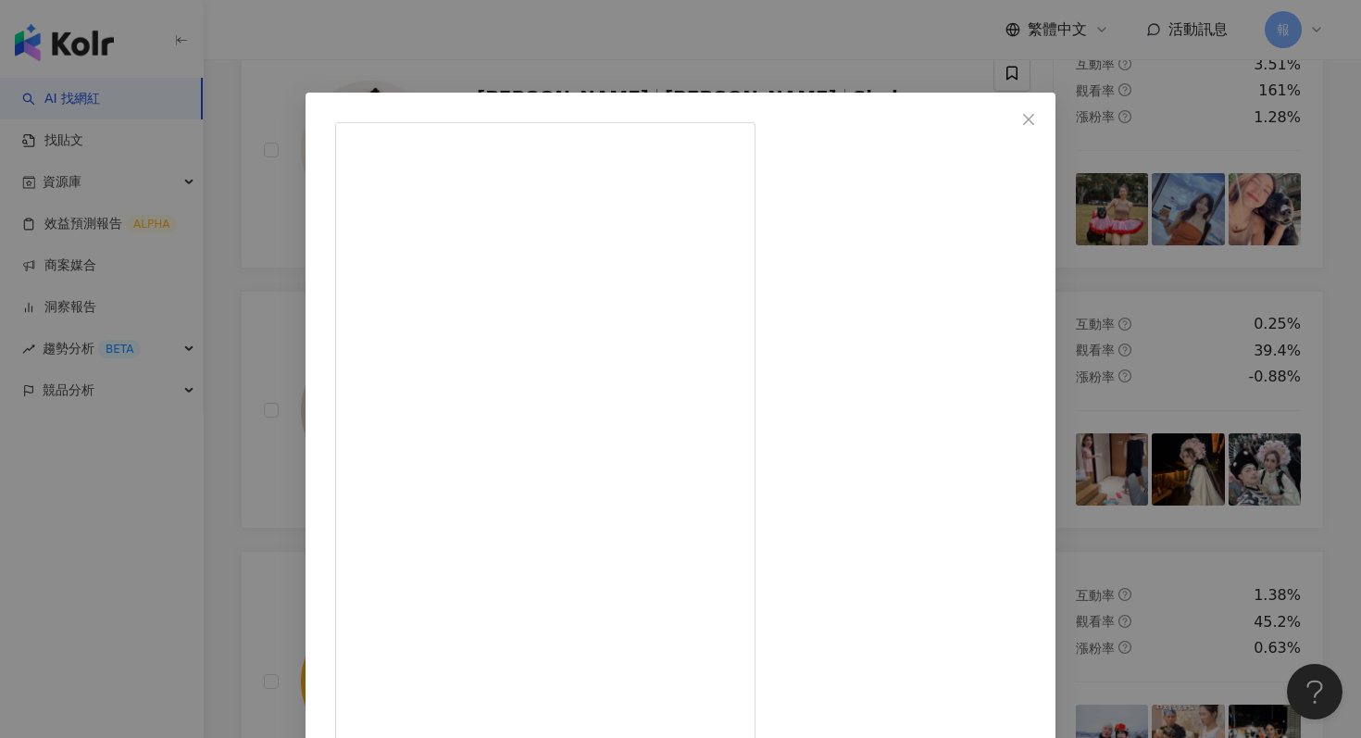
scroll to position [93, 0]
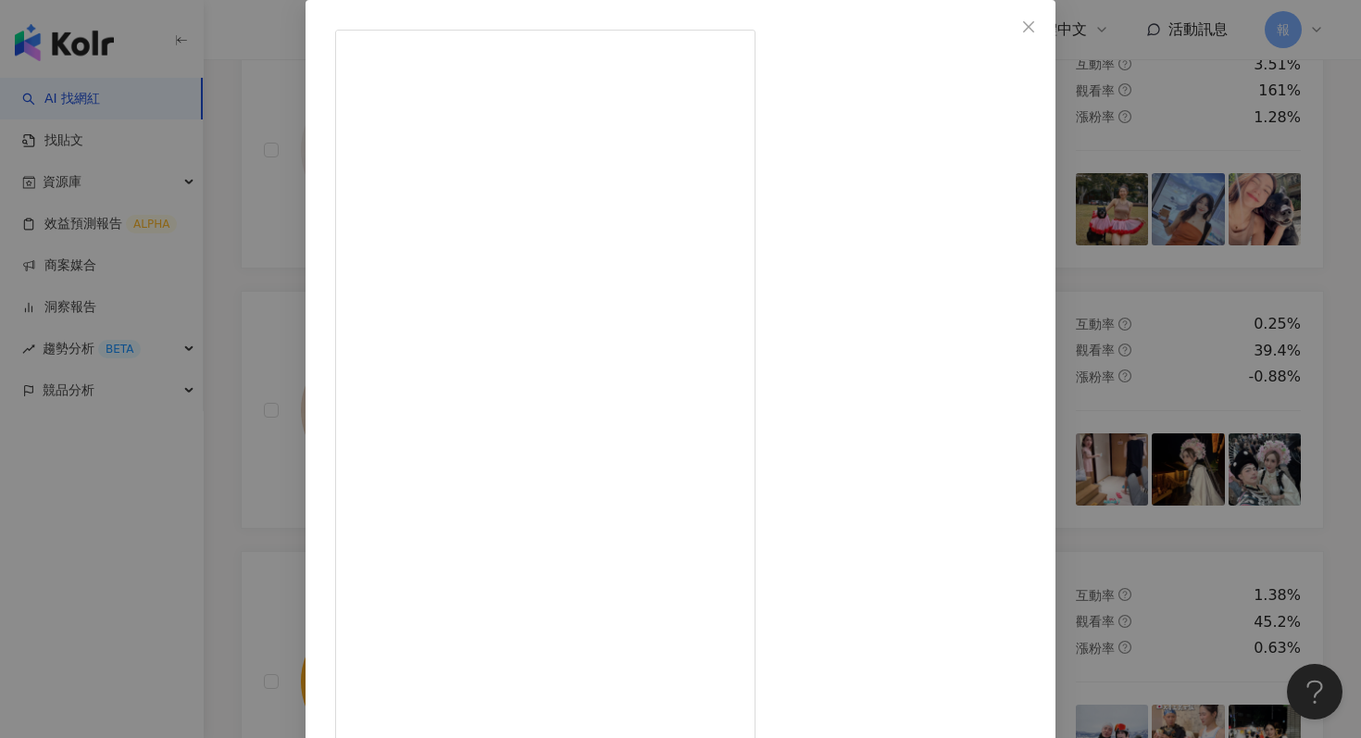
click at [1213, 410] on div "ROCKCOCO [DATE] 和大耳狗喜拿的晴空萌旅～即刻出發☁️🍊🎈 @simba.1220 📣 開賣加碼優惠 即日起～8/17，購買 ROCKCOCO …" at bounding box center [680, 369] width 1361 height 738
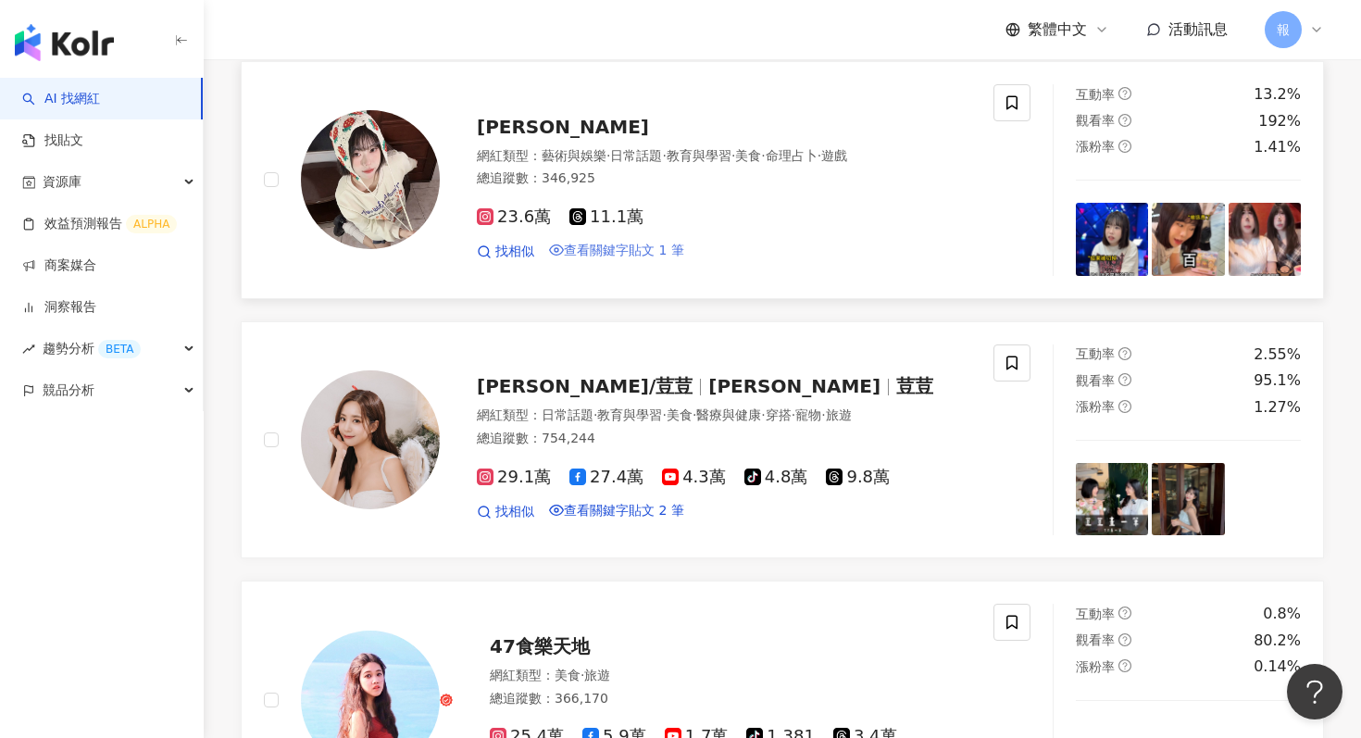
scroll to position [2263, 0]
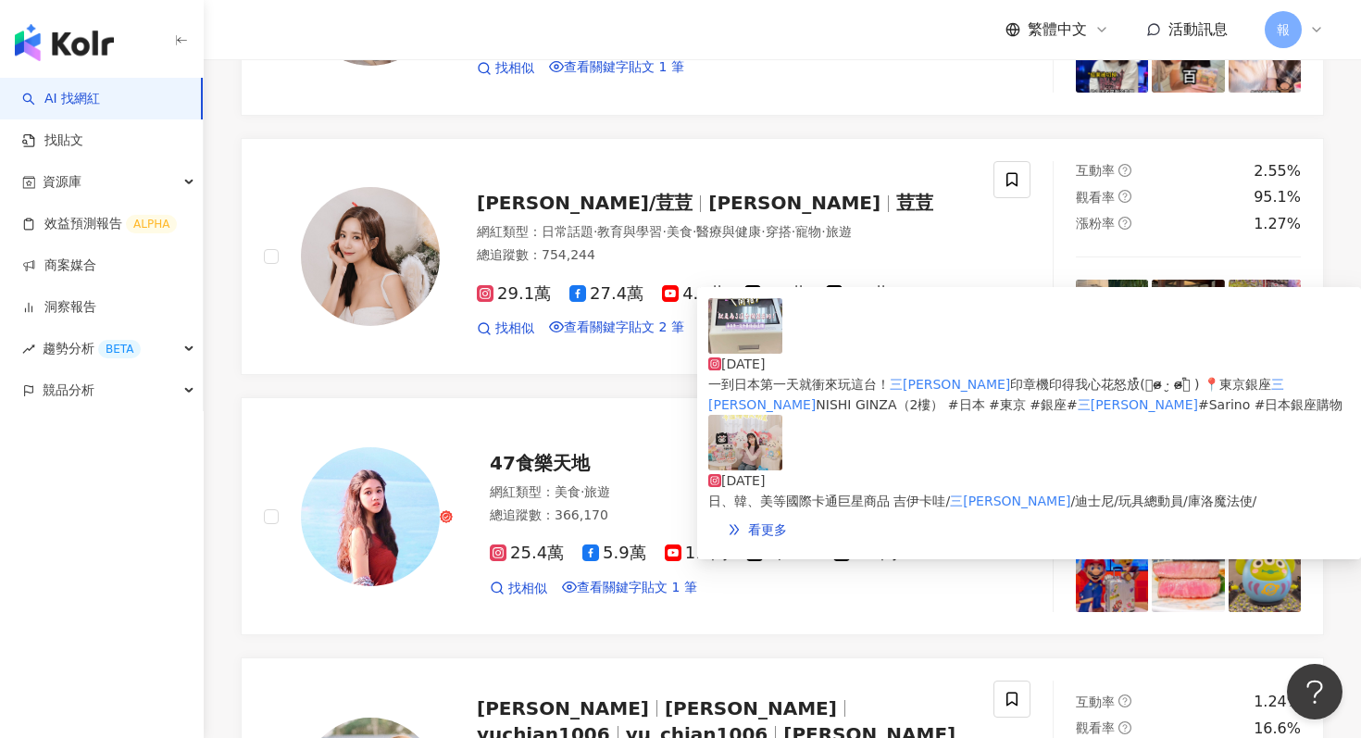
click at [738, 334] on img at bounding box center [745, 326] width 74 height 56
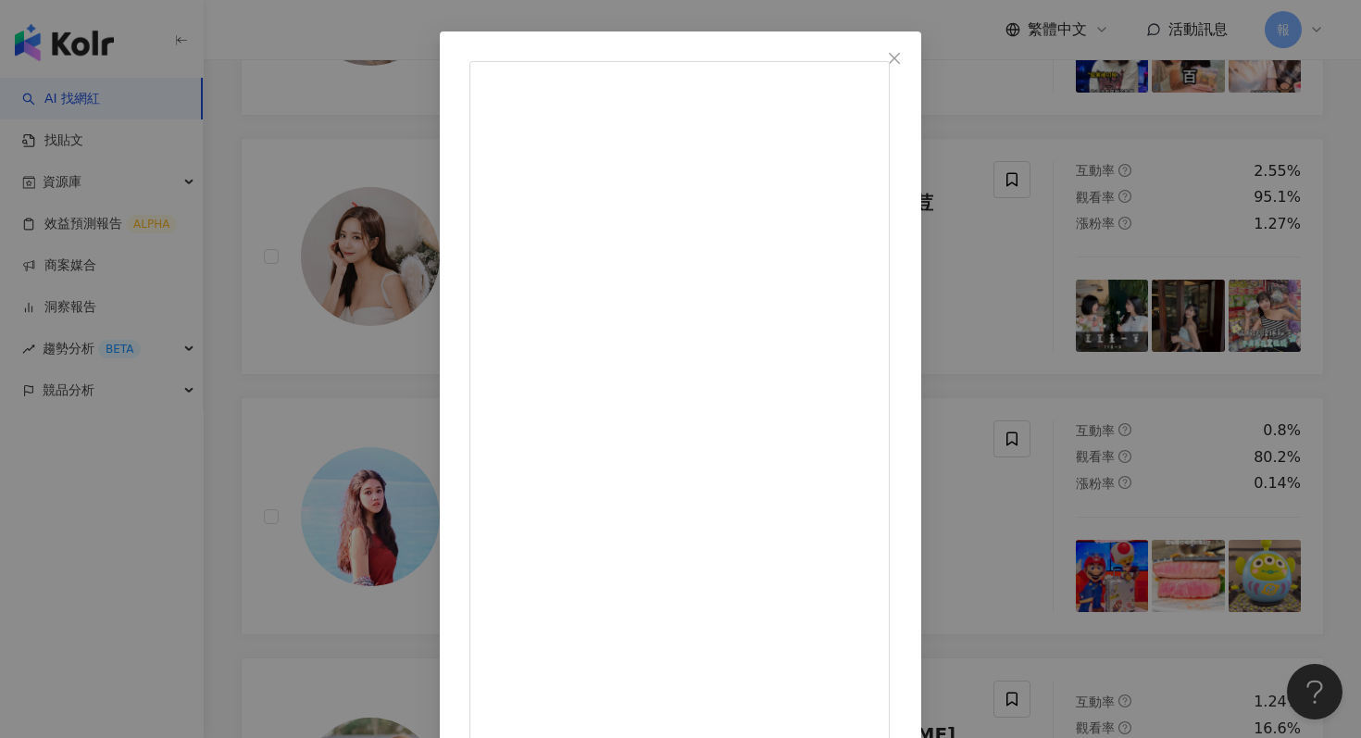
scroll to position [93, 0]
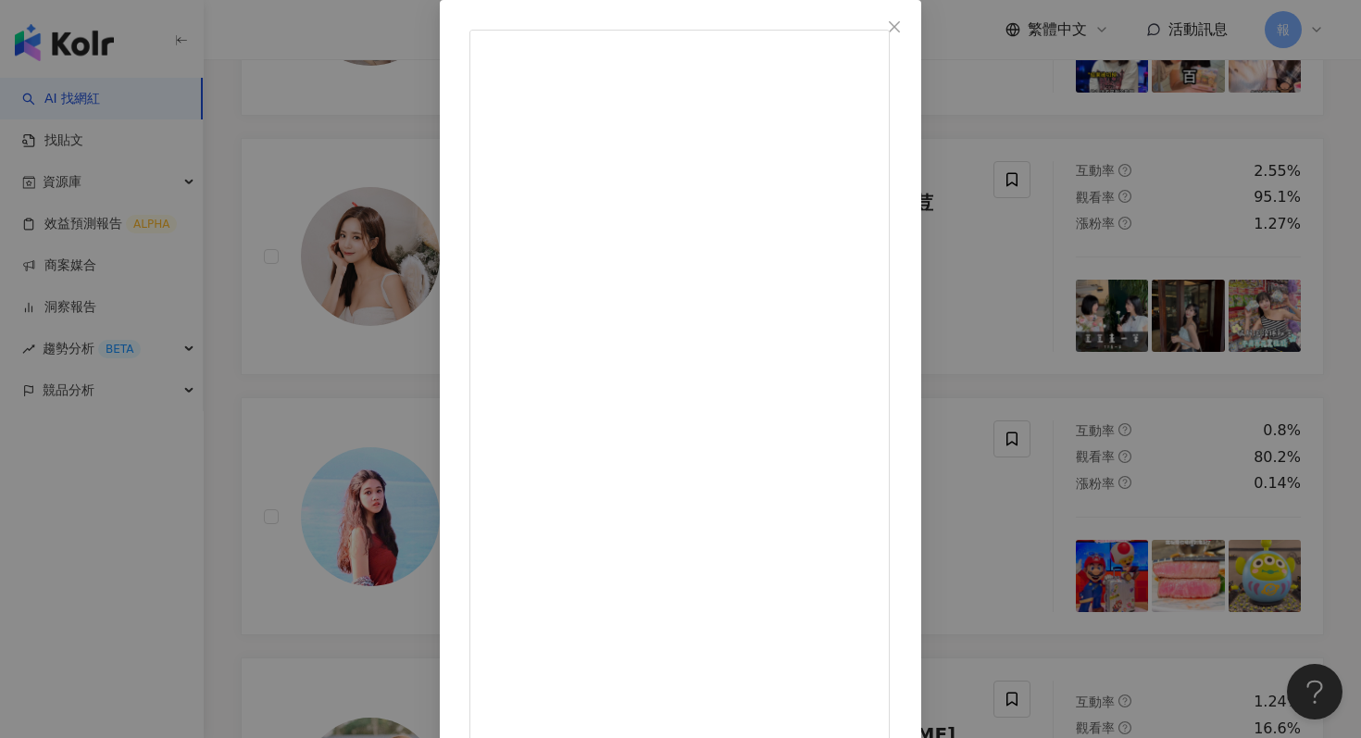
click at [1163, 307] on div "[PERSON_NAME]/荳荳 [DATE] 一到日本第一天就衝來玩這台！ 三麗鷗印章機印得我心花怒放(ྀི𓂂ɞ̴̶̷ ·̮ ɞ̴̶̷𓂂 ྀི) 📍[GEO…" at bounding box center [680, 369] width 1361 height 738
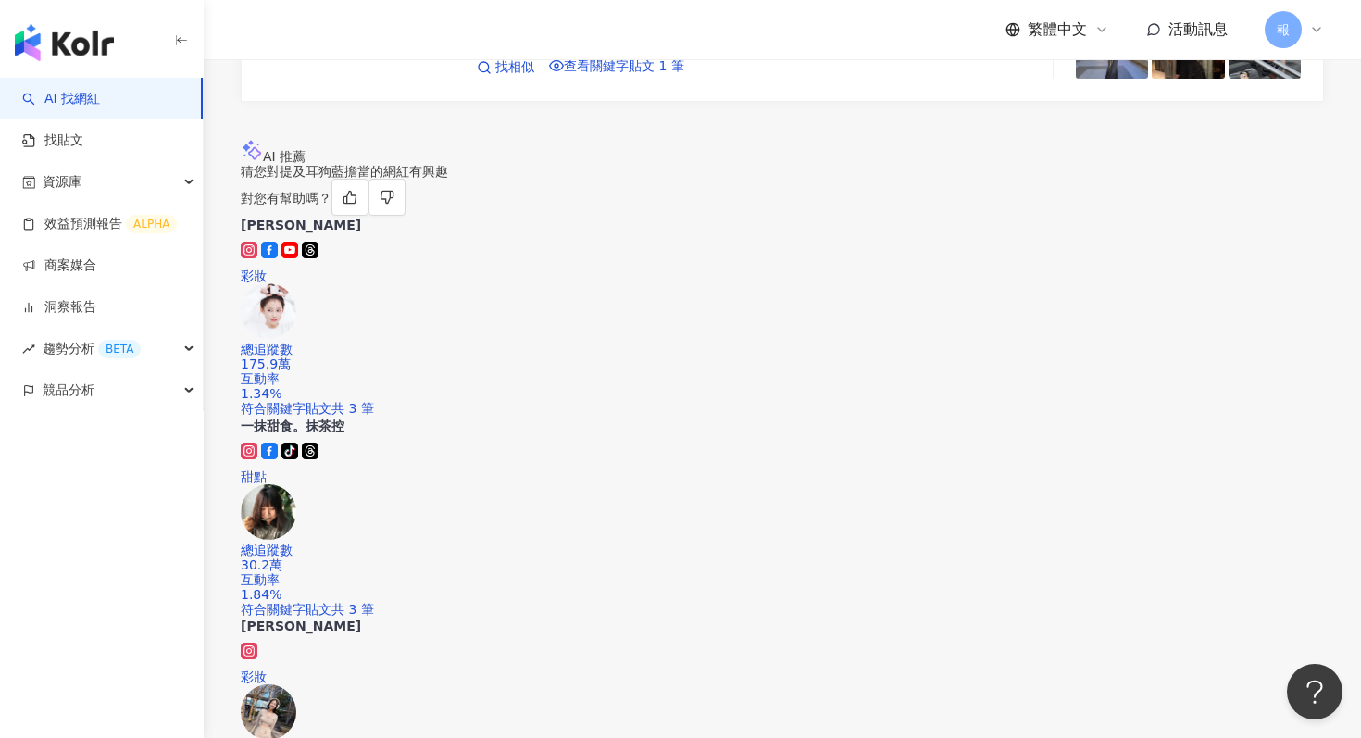
scroll to position [3434, 0]
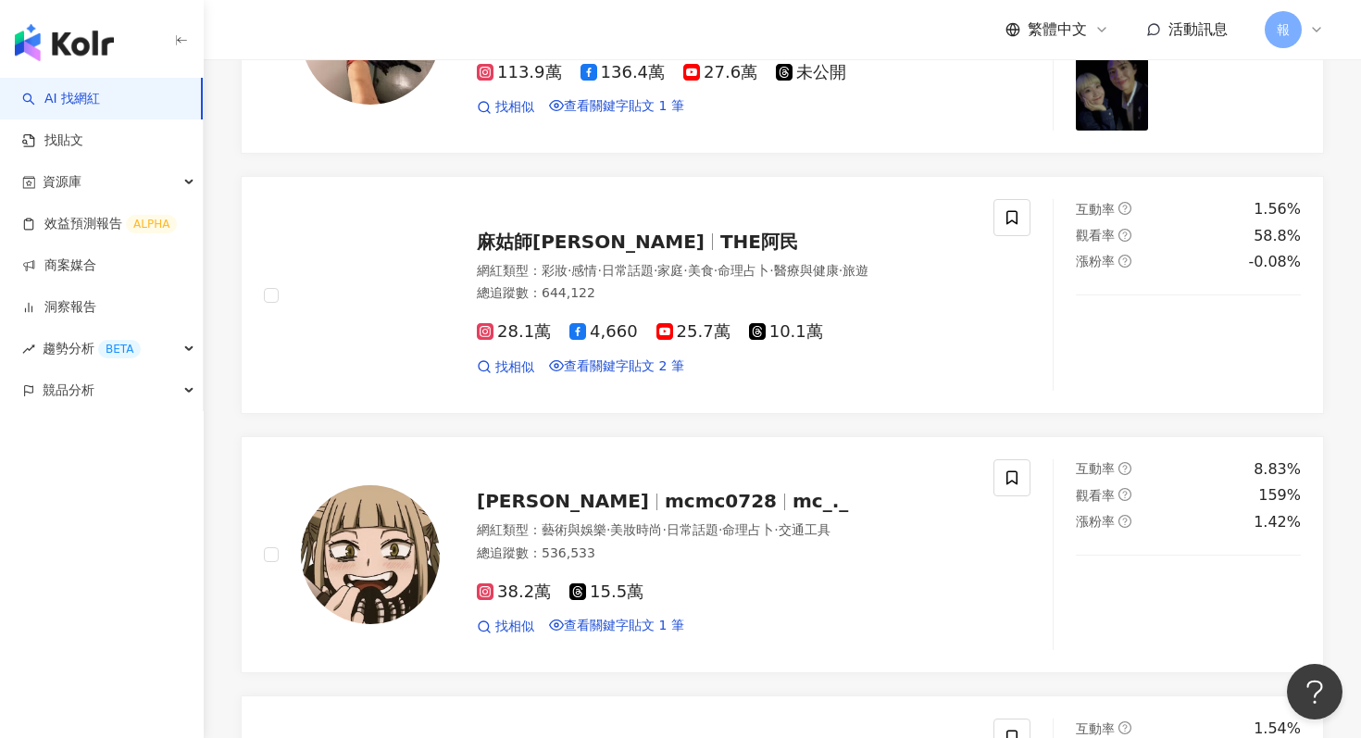
scroll to position [397, 0]
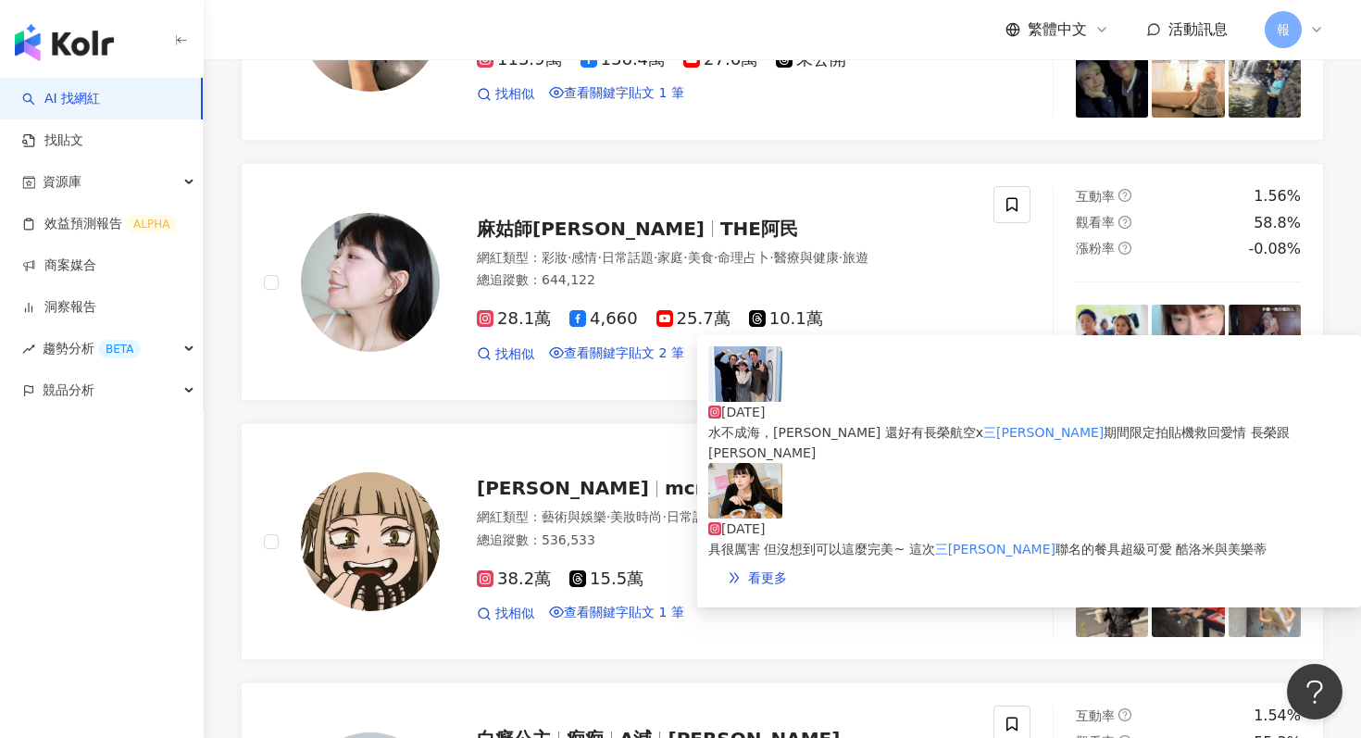
click at [746, 463] on img at bounding box center [745, 491] width 74 height 56
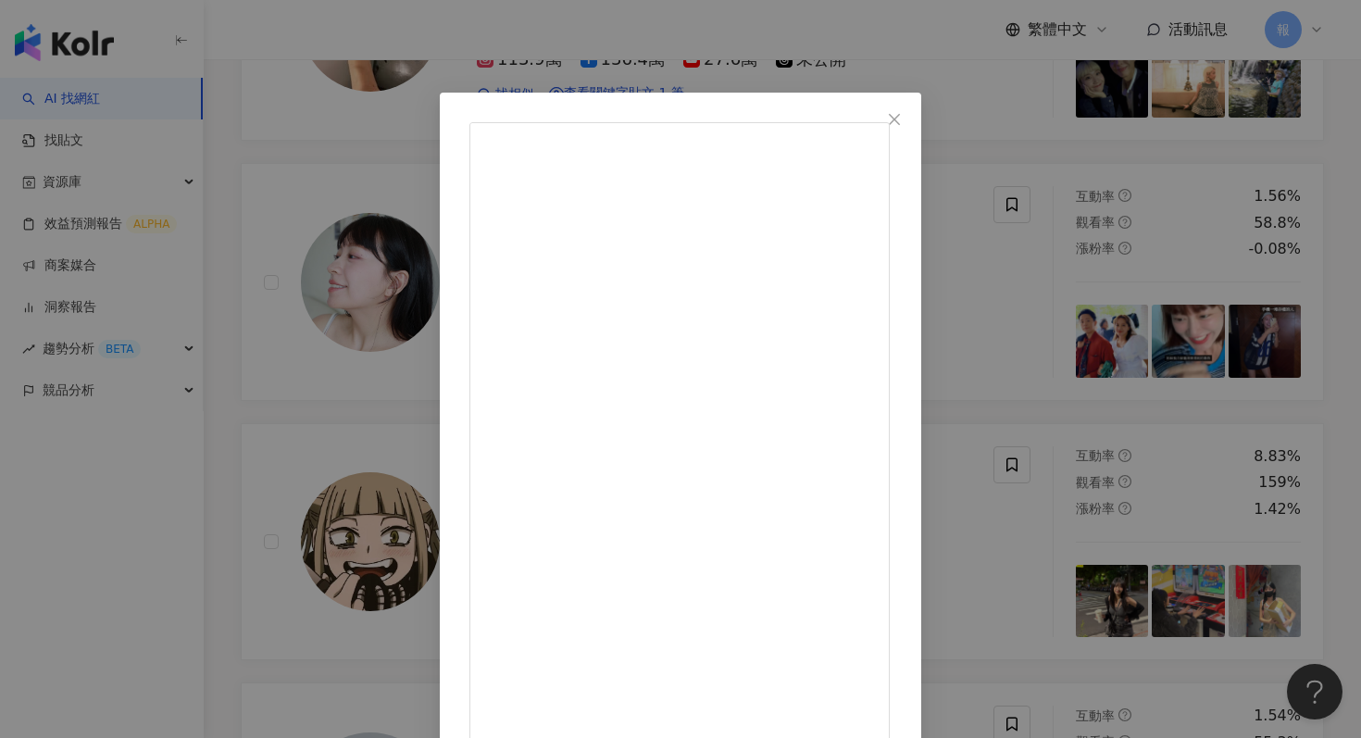
scroll to position [92, 0]
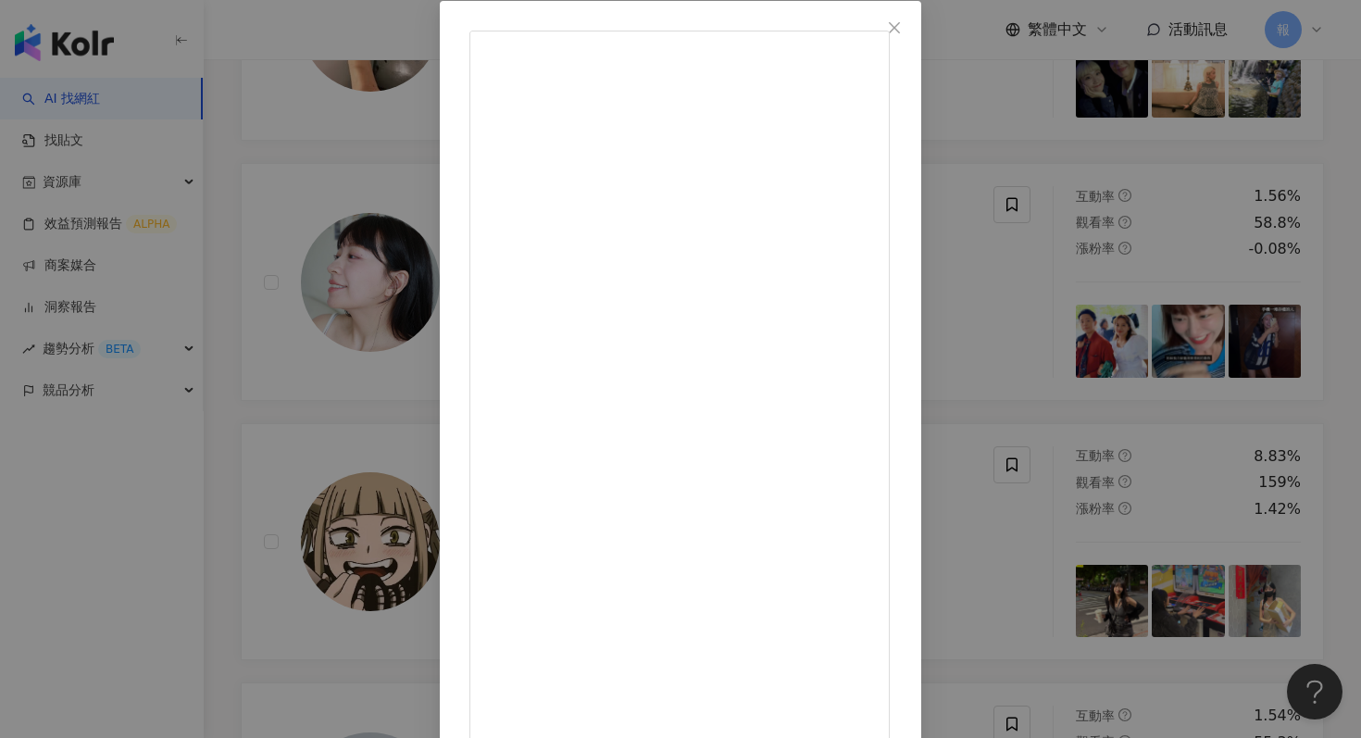
click at [1153, 363] on div "麻姑師太 [DATE] 當天拍攝我們心臟漏了好多拍 擺盤的時候不小心撞掉了三個盤子!!!!!!!! 當下我整個差點哭出來 結果竟然沒有破!!!!!!!!! 超…" at bounding box center [680, 369] width 1361 height 738
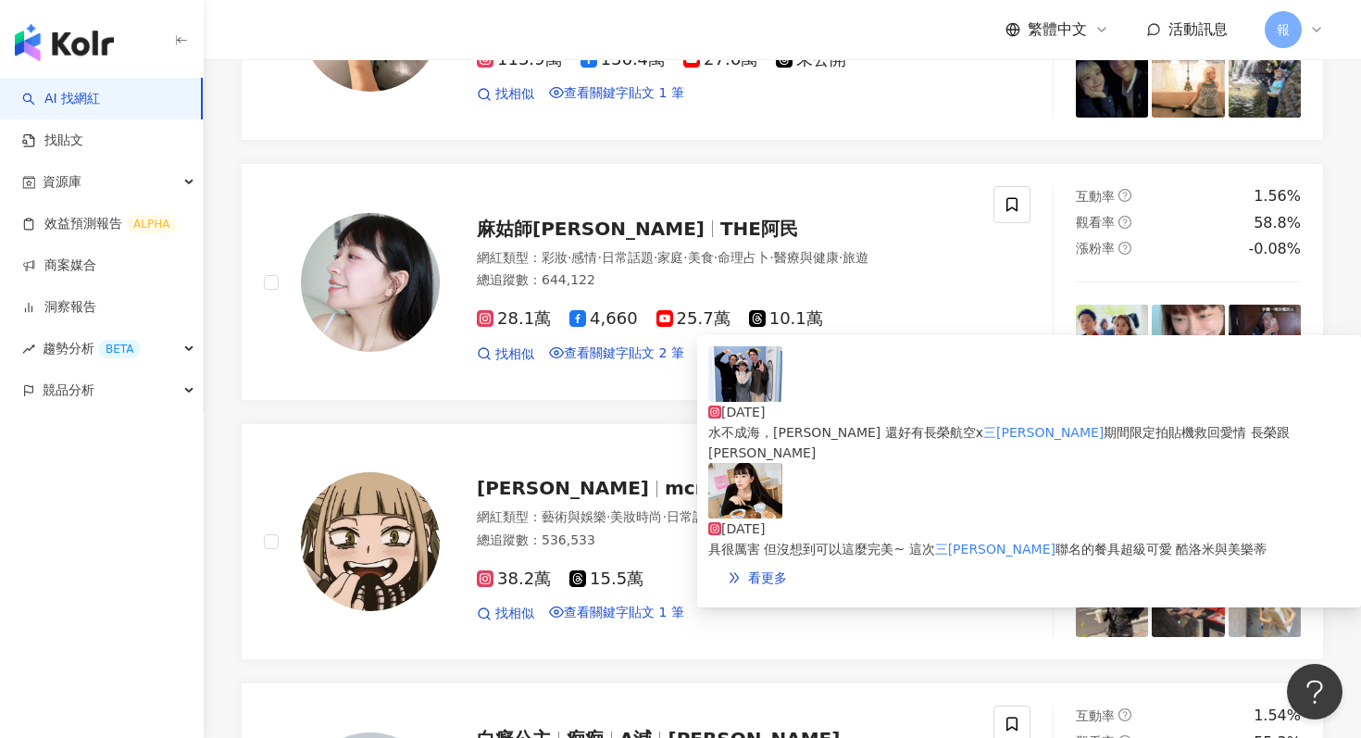
click at [735, 392] on img at bounding box center [745, 374] width 74 height 56
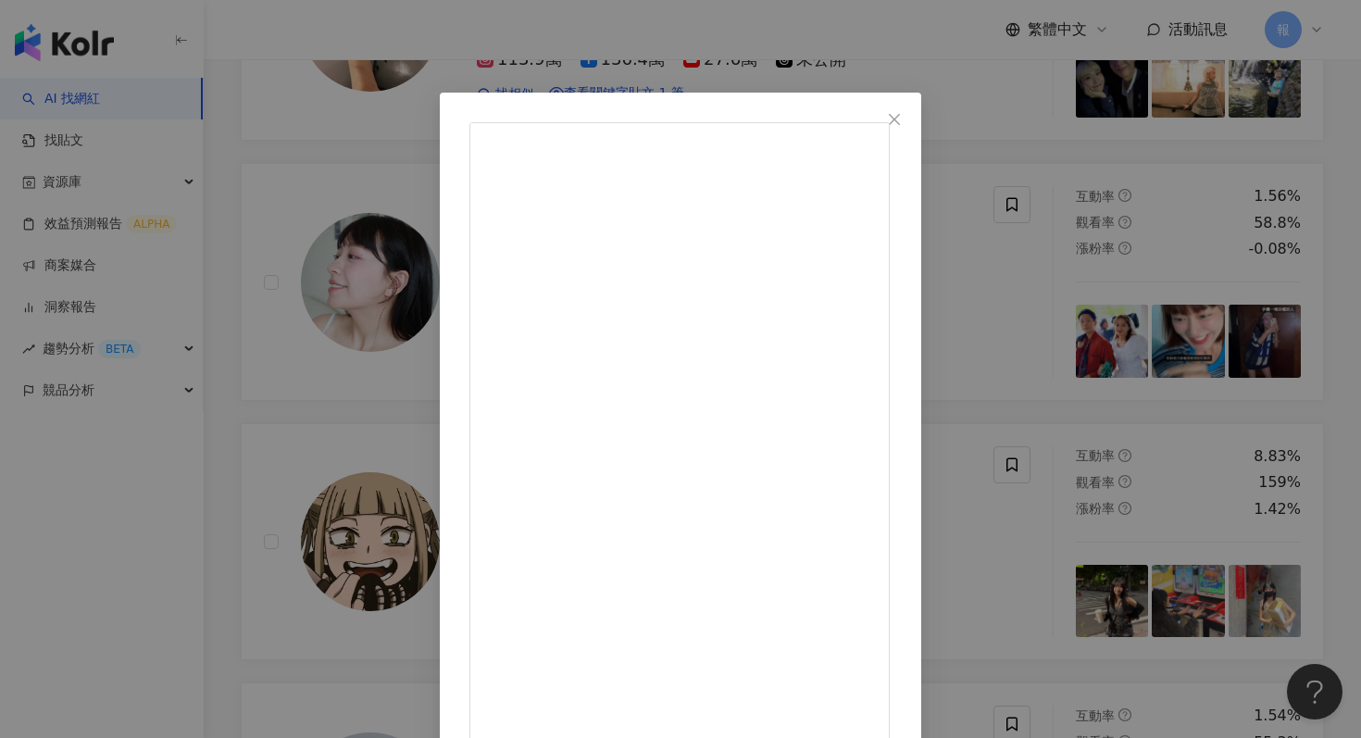
scroll to position [70, 0]
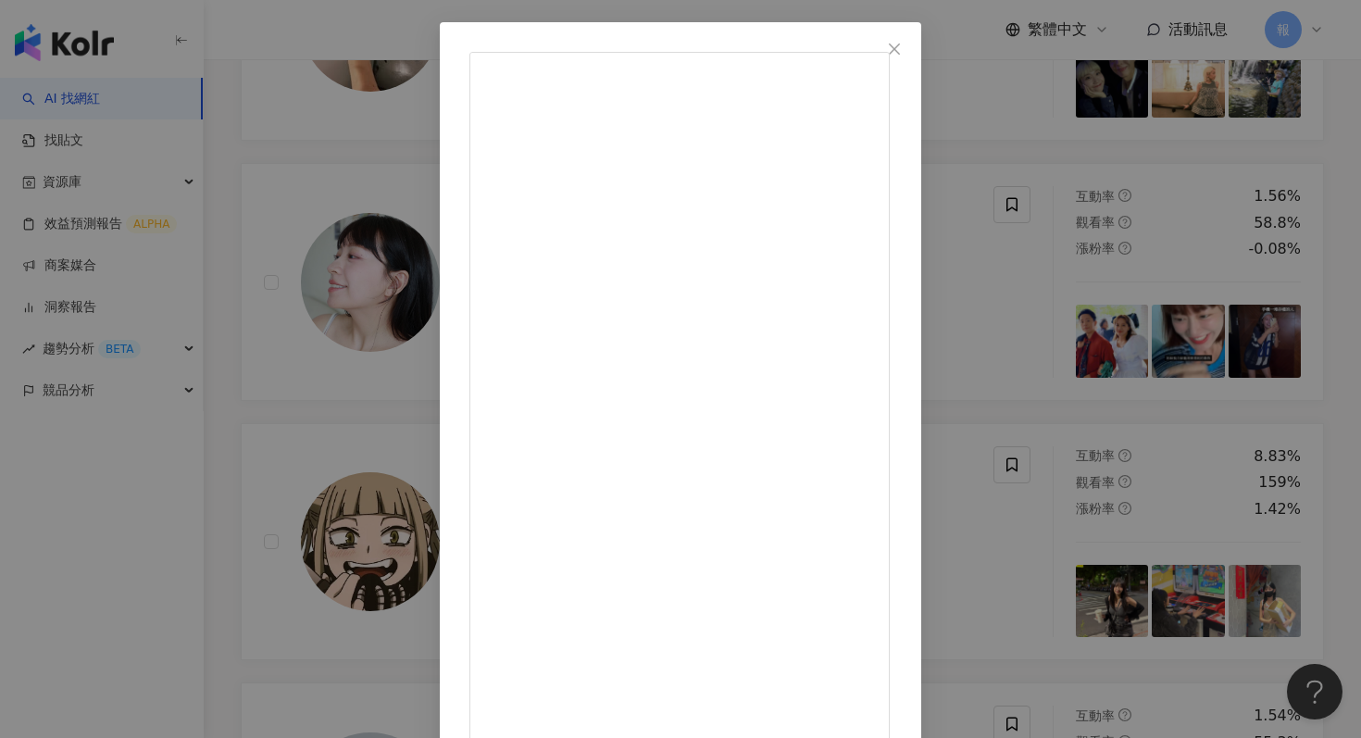
click at [1204, 332] on div "麻姑師太 [DATE] 7年的愛情已經男以理解 滴水不成海，獨木男[PERSON_NAME] 還好有長榮航空x三麗鷗期間限定拍貼機救回愛情 長榮跟三麗鷗合作已…" at bounding box center [680, 369] width 1361 height 738
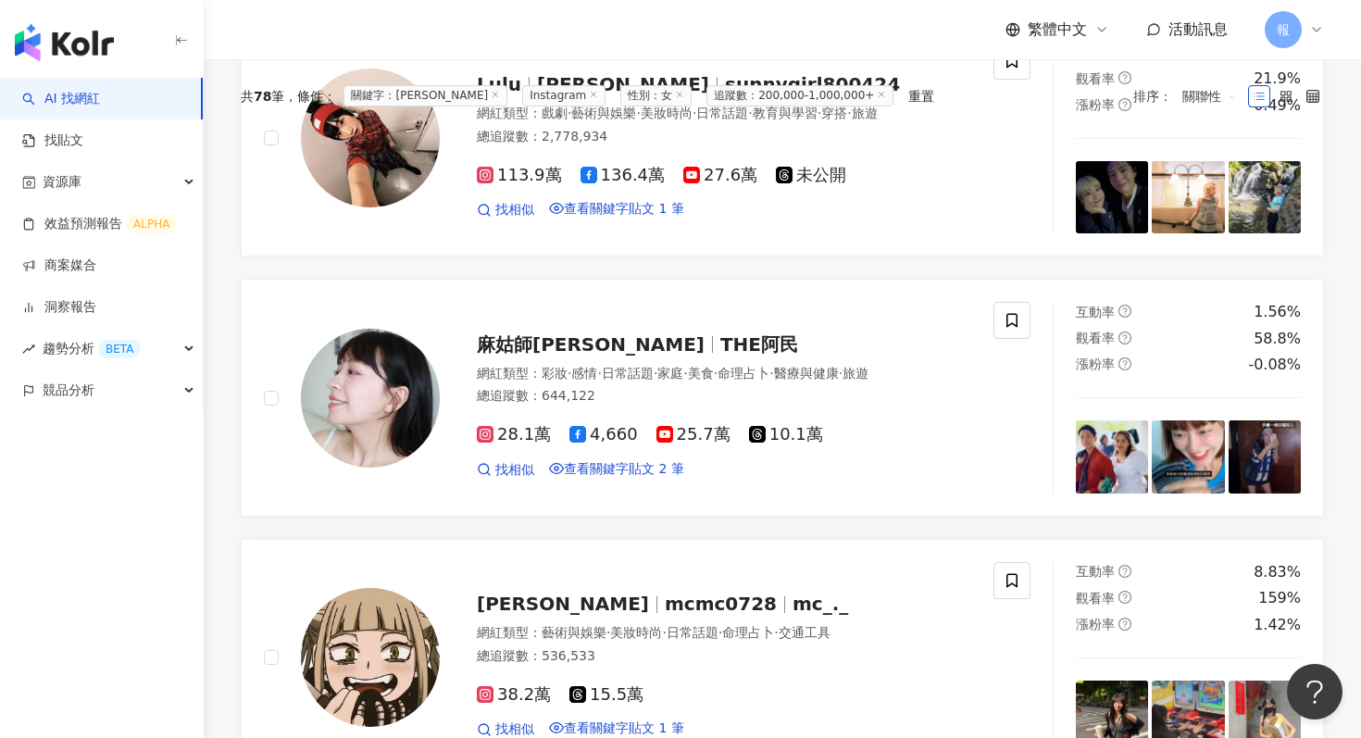
scroll to position [467, 0]
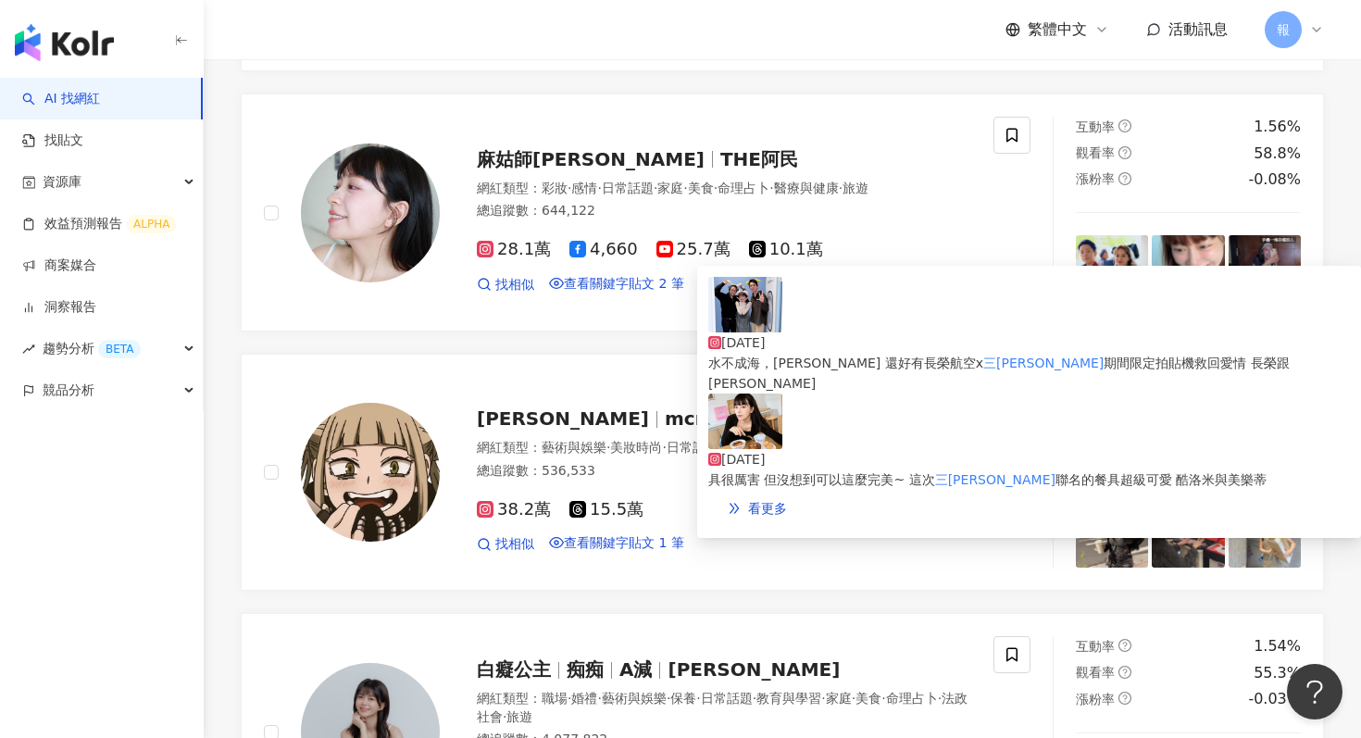
click at [744, 404] on img at bounding box center [745, 421] width 74 height 56
click at [730, 323] on img at bounding box center [745, 305] width 74 height 56
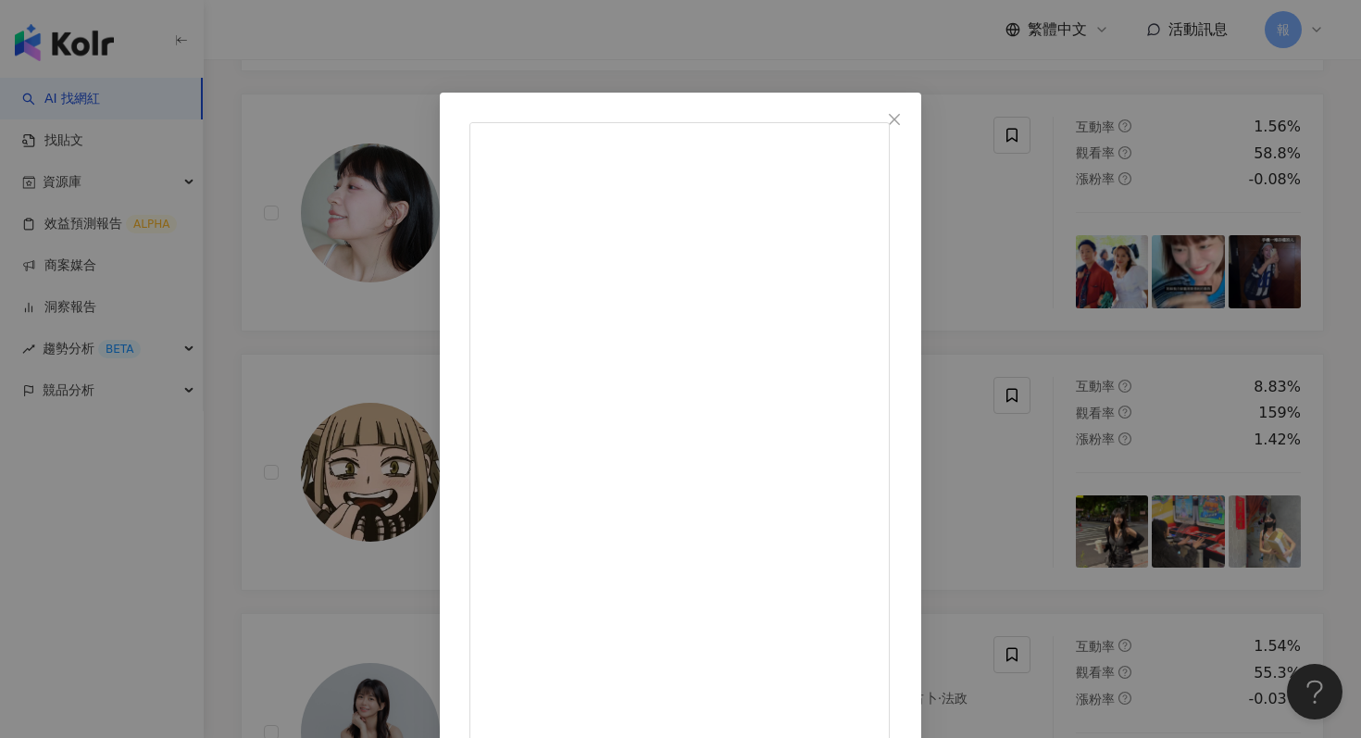
scroll to position [70, 0]
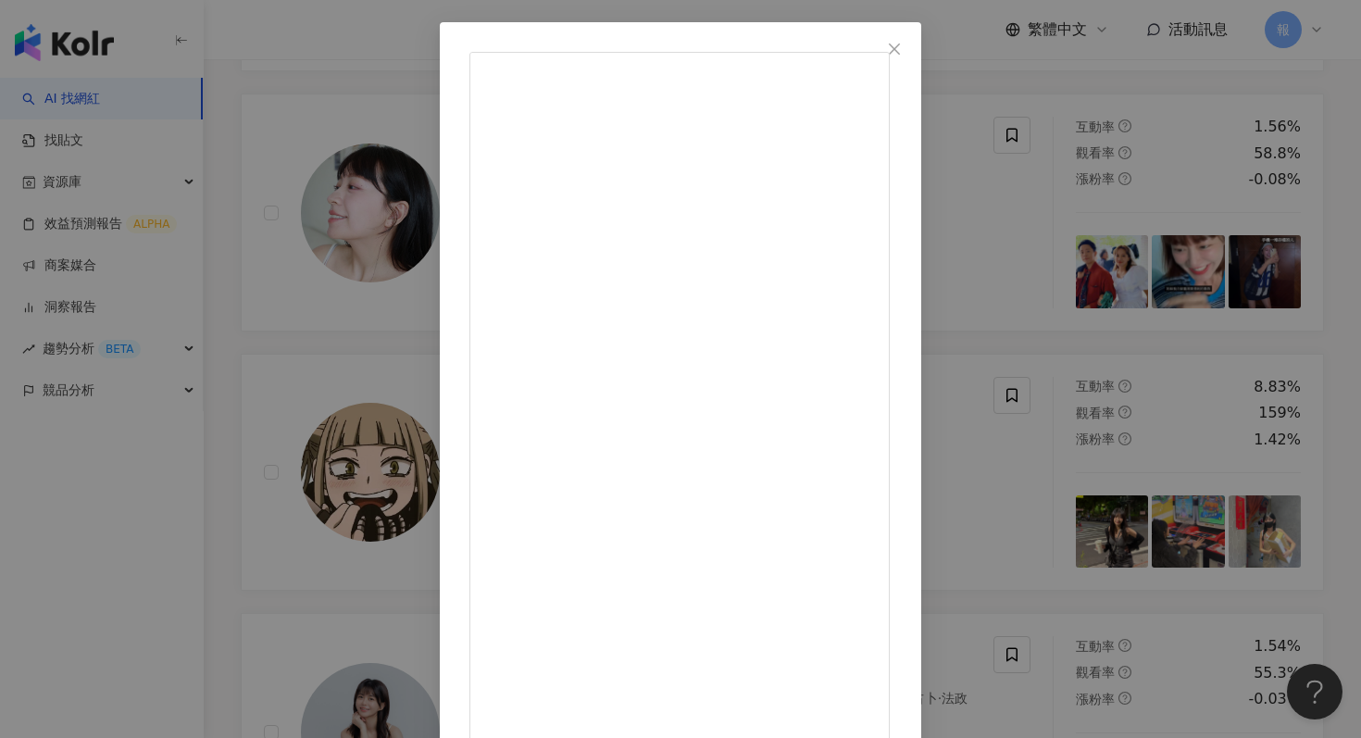
click at [1137, 421] on div "麻姑師太 [DATE] 7年的愛情已經男以理解 滴水不成海，獨木男[PERSON_NAME] 還好有長榮航空x三麗鷗期間限定拍貼機救回愛情 長榮跟三麗鷗合作已…" at bounding box center [680, 369] width 1361 height 738
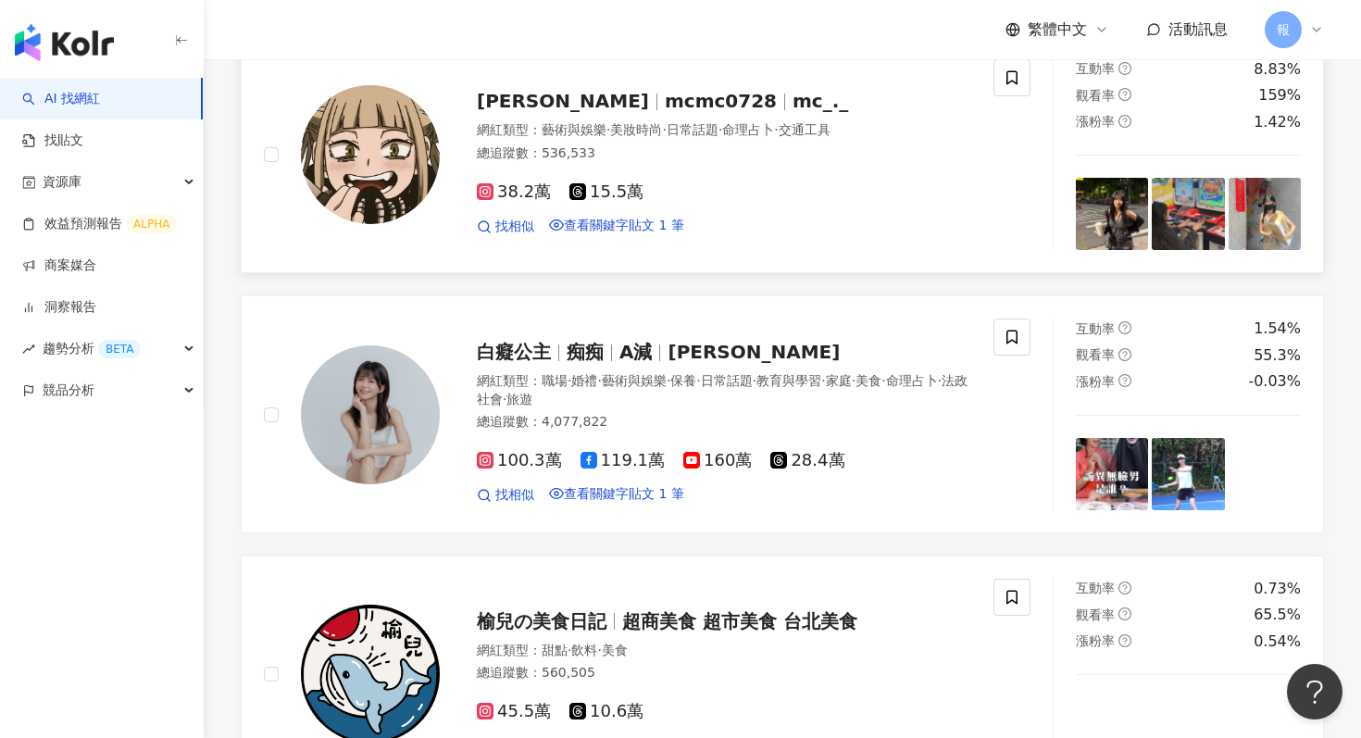
scroll to position [680, 0]
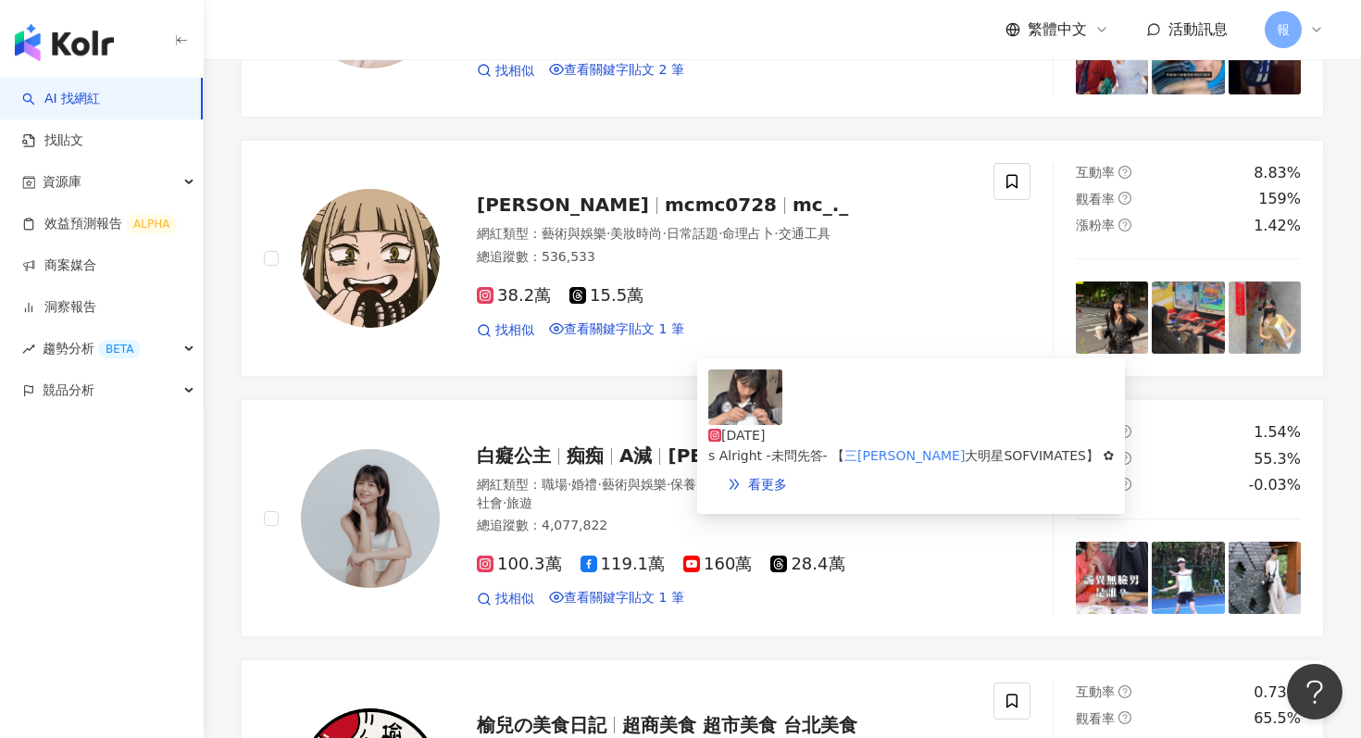
click at [759, 417] on img at bounding box center [745, 397] width 74 height 56
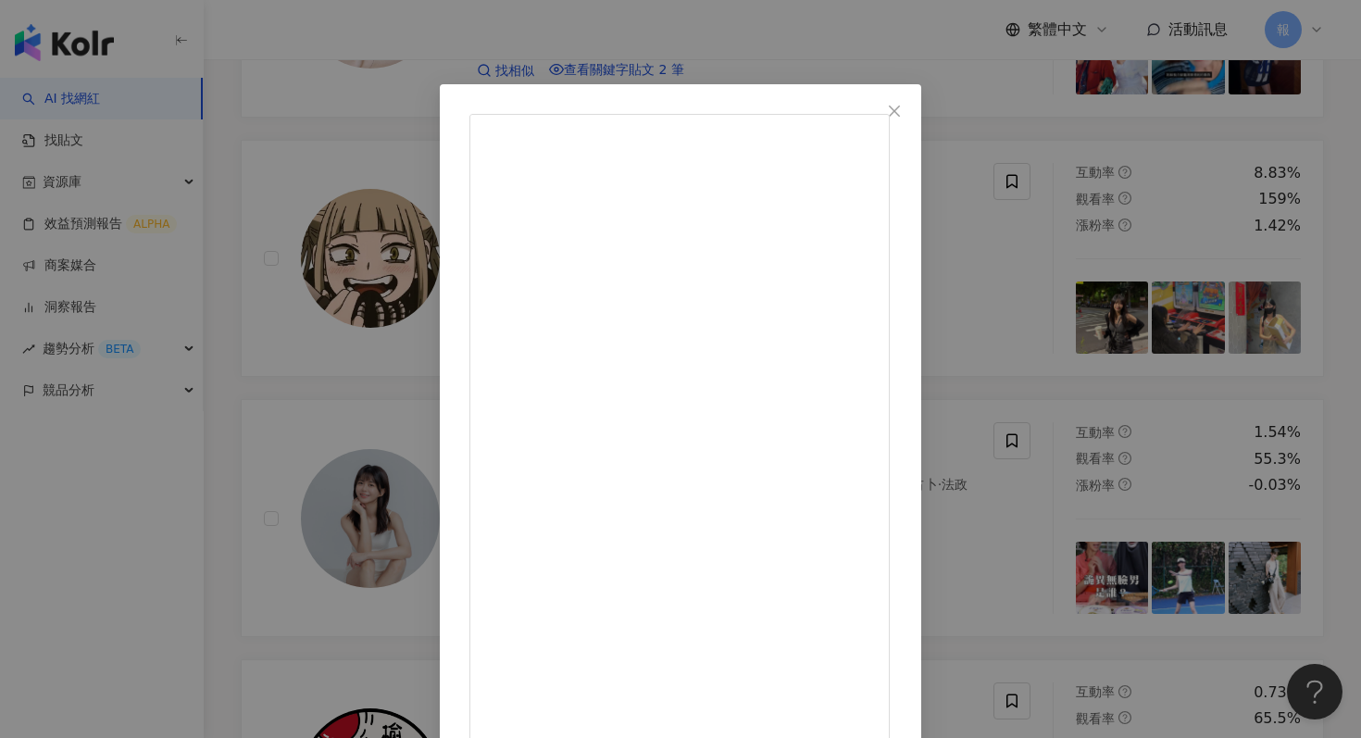
scroll to position [93, 0]
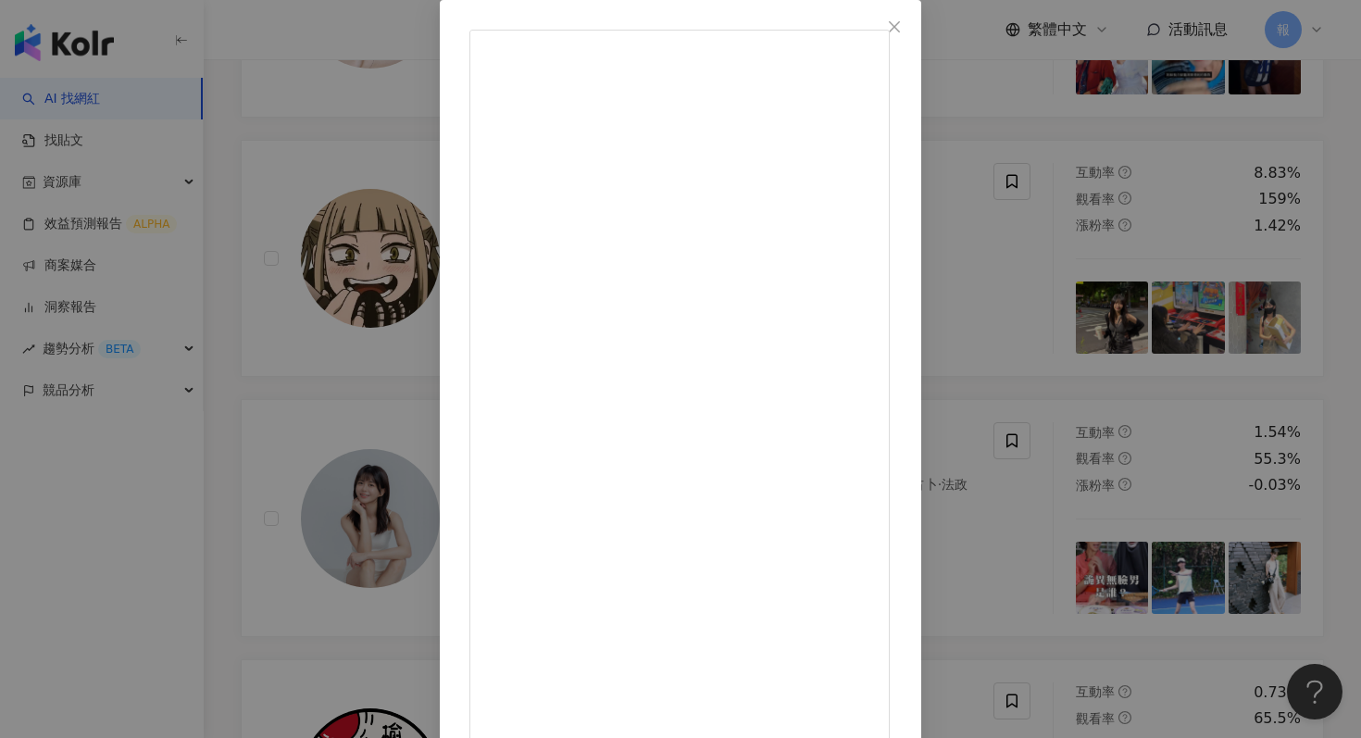
click at [1100, 379] on div "紫紫 [DATE] 又到了我的療癒小物開箱時間 好喜歡[PERSON_NAME]．．．醜萌醜萌的小東西．．． 附上一首🎧 It’s Alright -未問先答…" at bounding box center [680, 369] width 1361 height 738
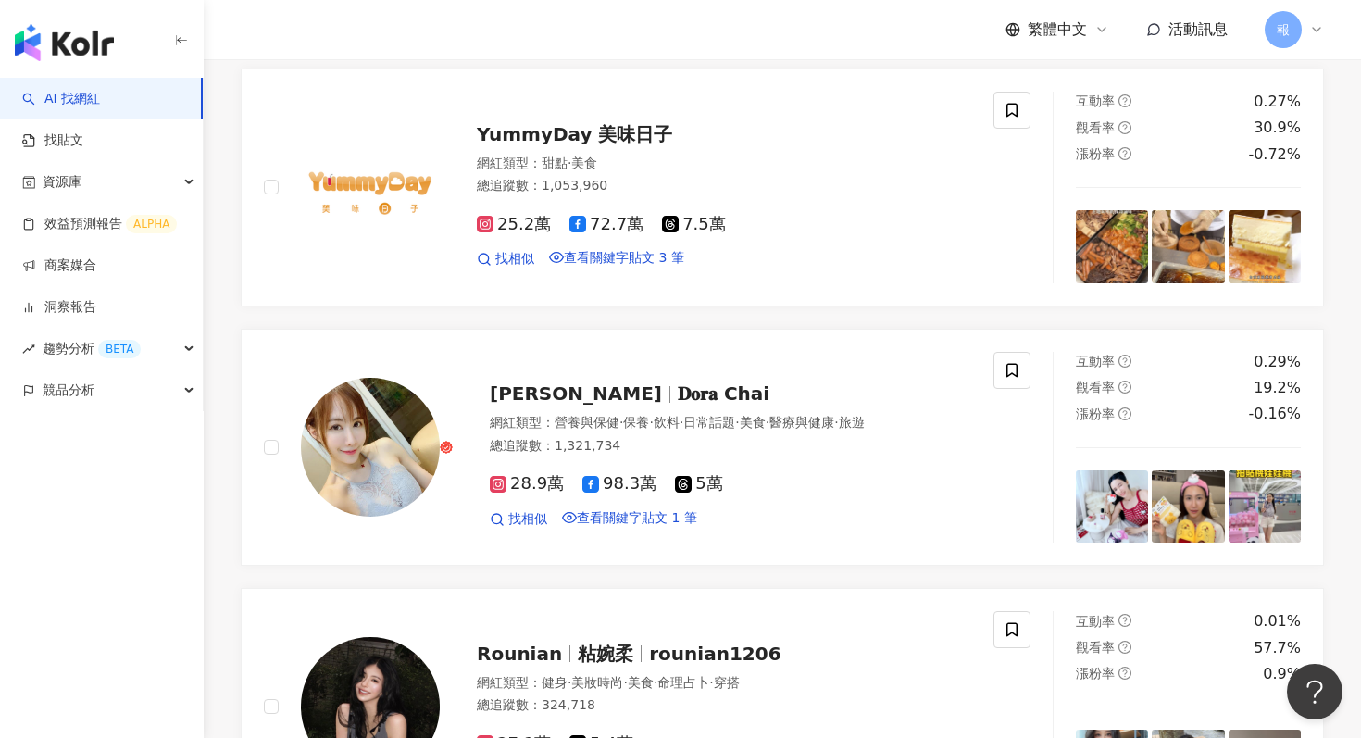
scroll to position [2509, 0]
